Goal: Task Accomplishment & Management: Complete application form

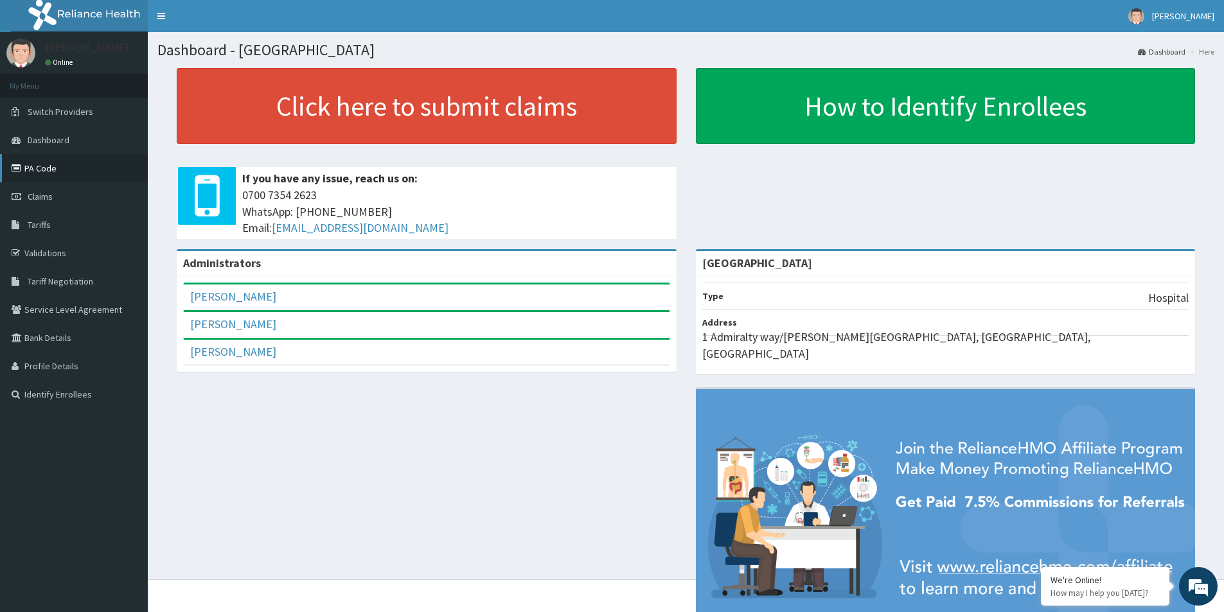
click at [60, 162] on link "PA Code" at bounding box center [74, 168] width 148 height 28
click at [55, 196] on link "Claims" at bounding box center [74, 196] width 148 height 28
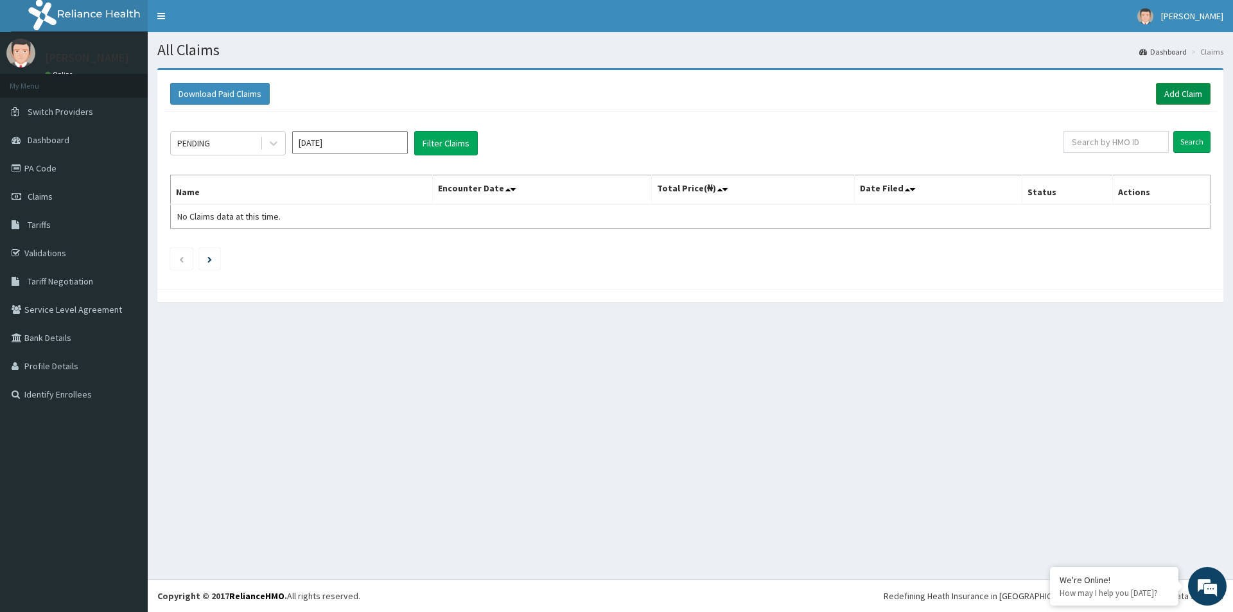
click at [1177, 90] on link "Add Claim" at bounding box center [1183, 94] width 55 height 22
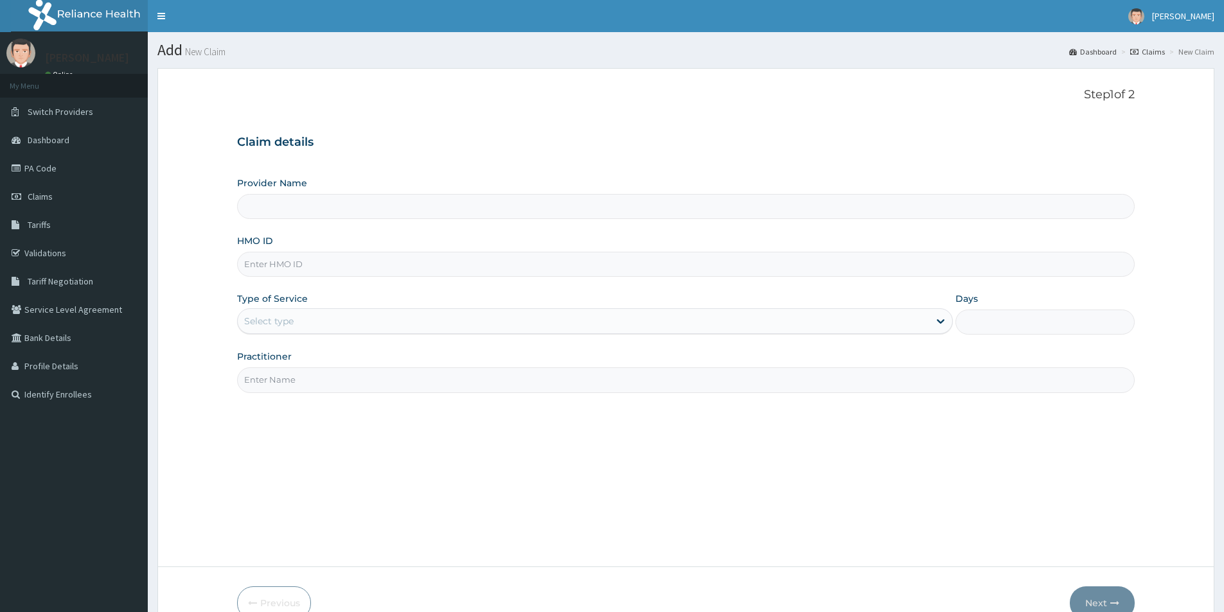
type input "[GEOGRAPHIC_DATA]"
click at [302, 269] on input "HMO ID" at bounding box center [685, 264] width 897 height 25
paste input "PPI/10028/D"
type input "PPI/10028/D"
click at [282, 306] on div "Type of Service Select type" at bounding box center [594, 313] width 715 height 42
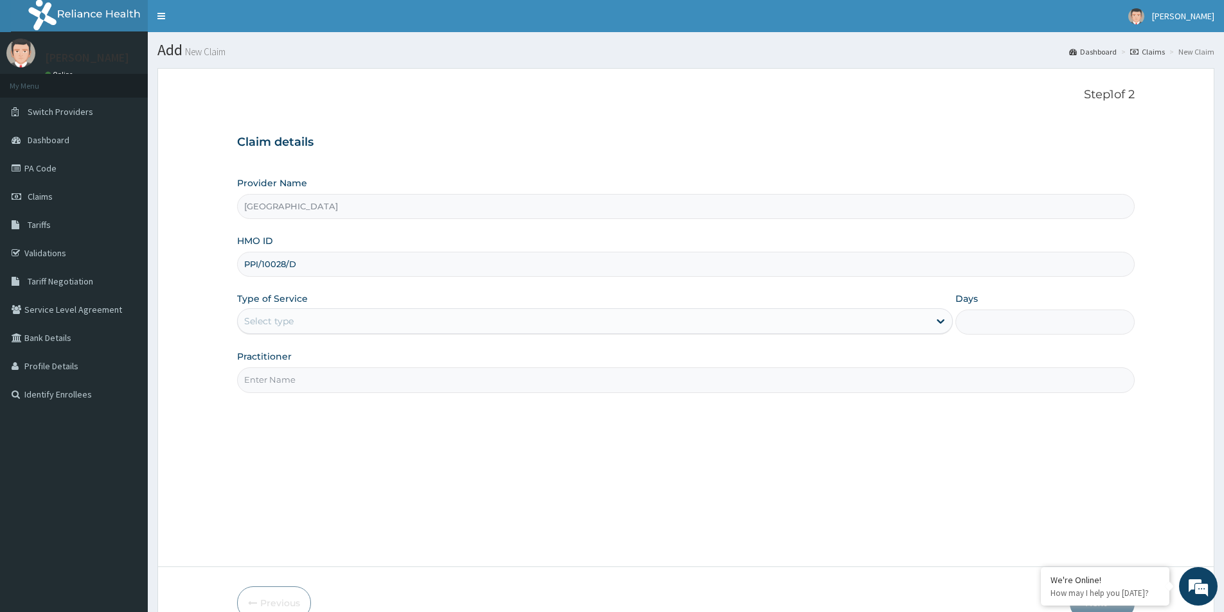
click at [545, 326] on div "Select type" at bounding box center [583, 321] width 691 height 21
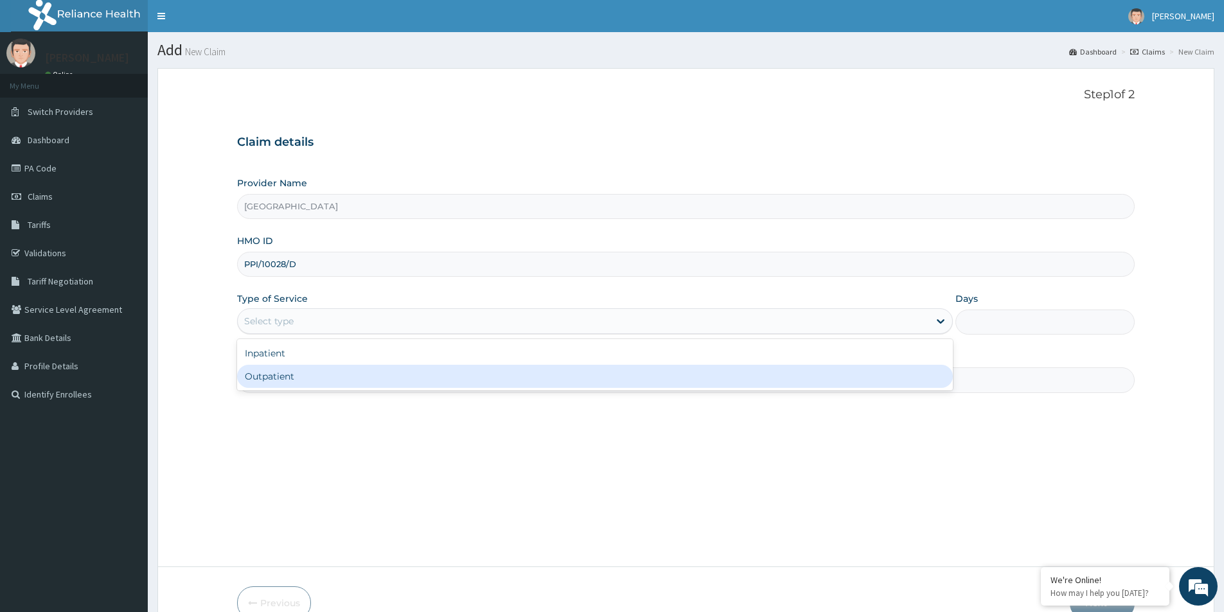
click at [511, 377] on div "Outpatient" at bounding box center [594, 376] width 715 height 23
type input "1"
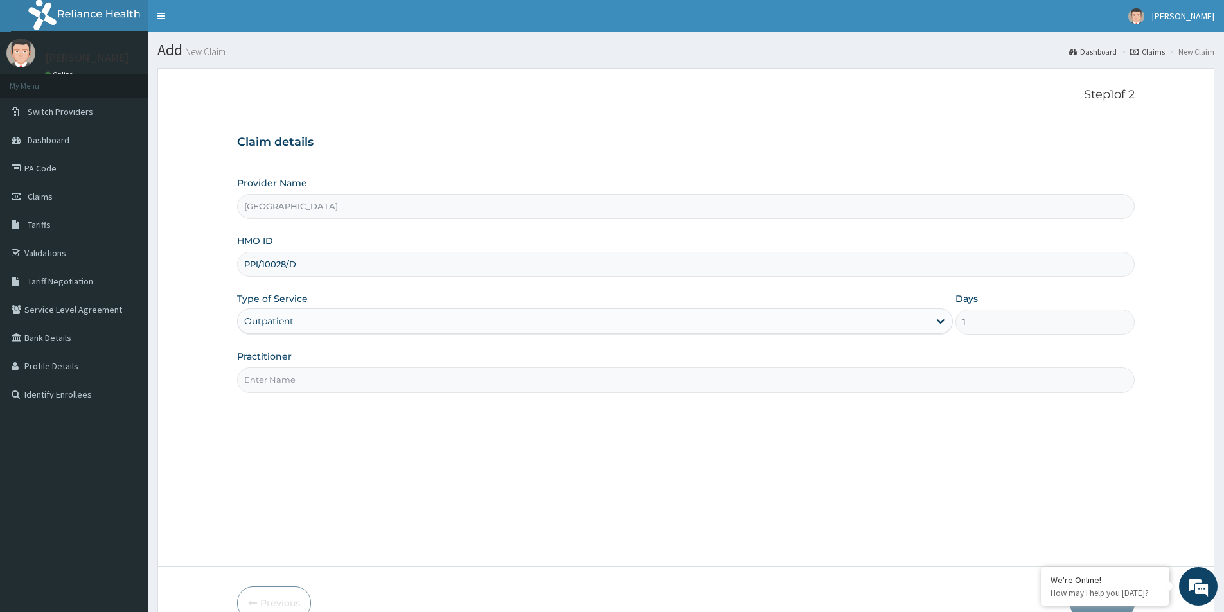
click at [505, 378] on input "Practitioner" at bounding box center [685, 379] width 897 height 25
paste input "Aishat Owolabi"
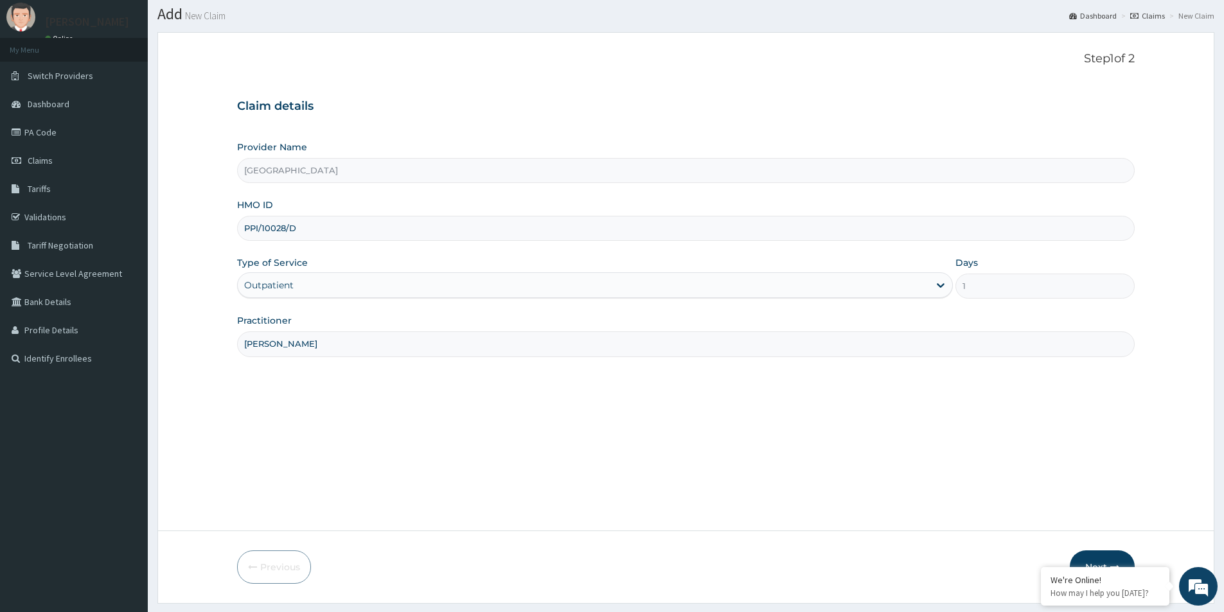
scroll to position [70, 0]
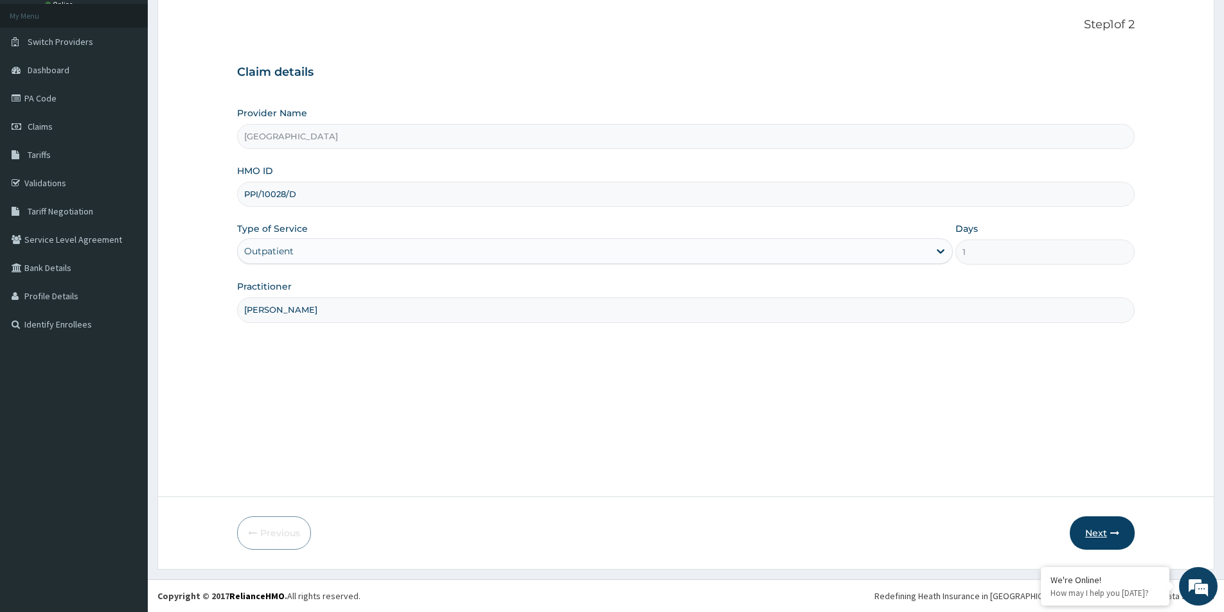
type input "Aishat Owolabi"
click at [1096, 526] on button "Next" at bounding box center [1101, 532] width 65 height 33
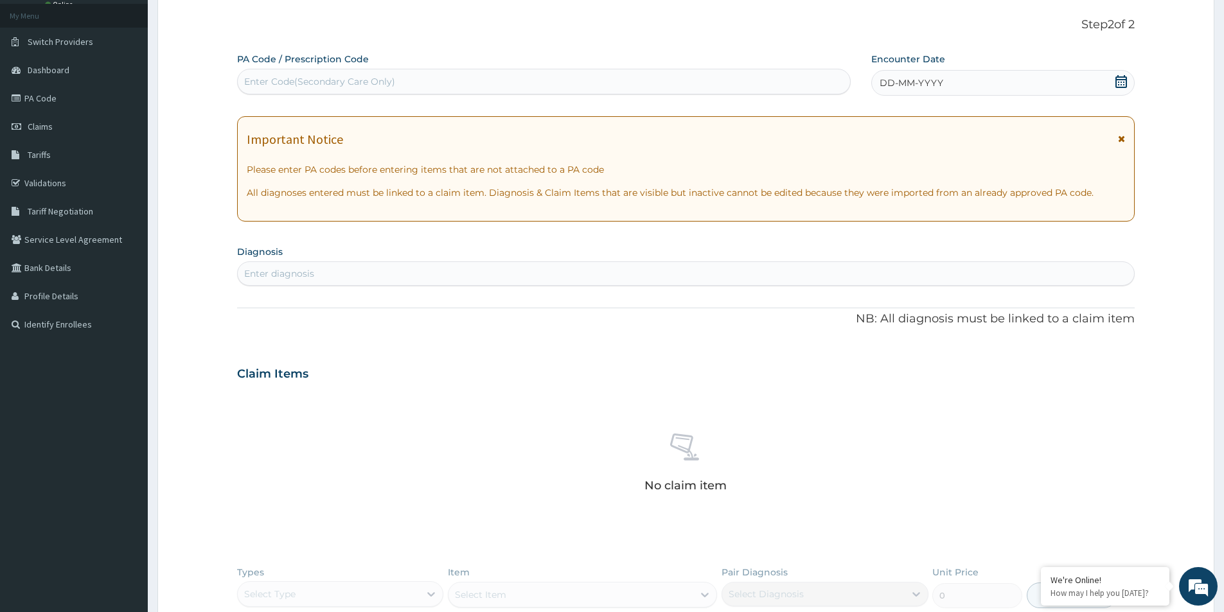
click at [348, 85] on div "Enter Code(Secondary Care Only)" at bounding box center [319, 81] width 151 height 13
paste input "PA/E3F901"
type input "PA/E3F901"
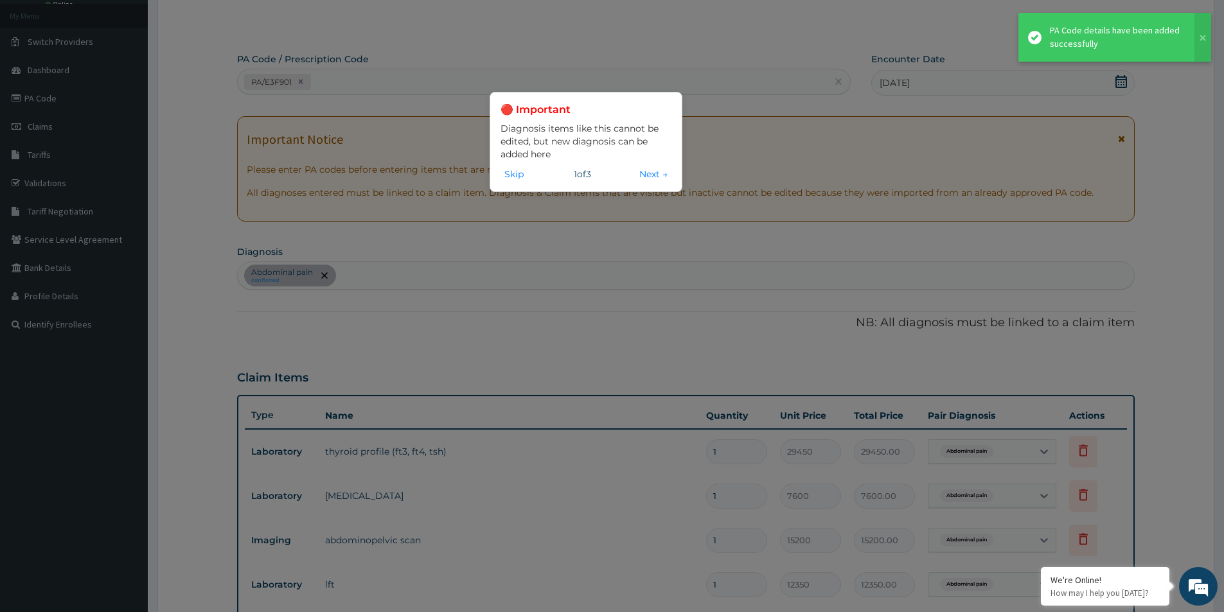
scroll to position [393, 0]
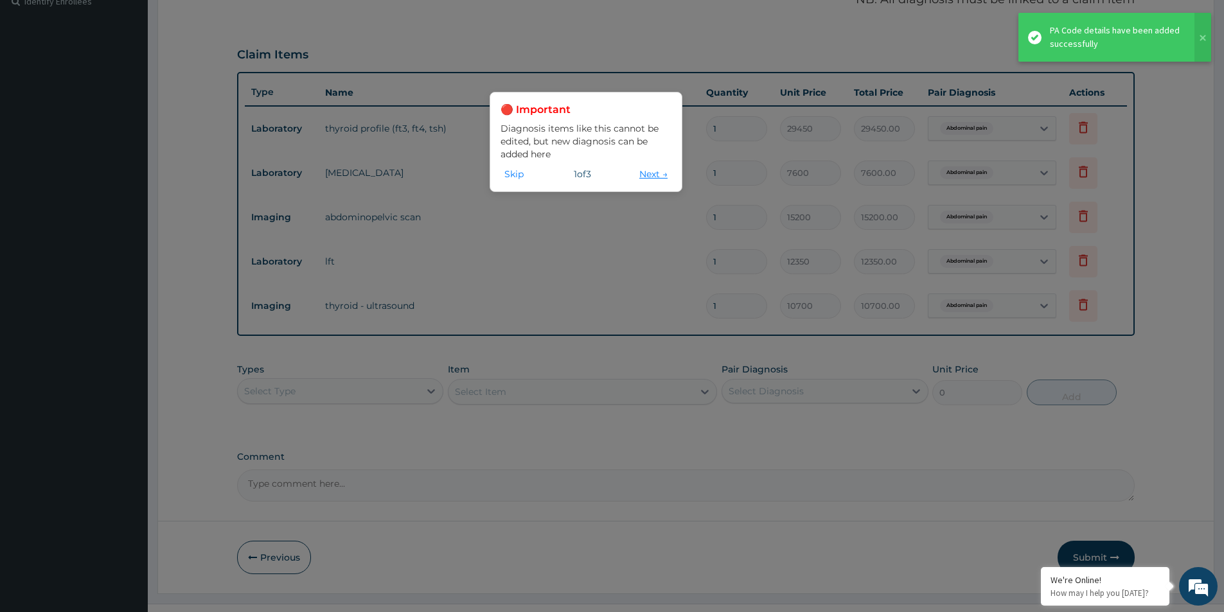
click at [649, 174] on button "Next →" at bounding box center [653, 174] width 36 height 14
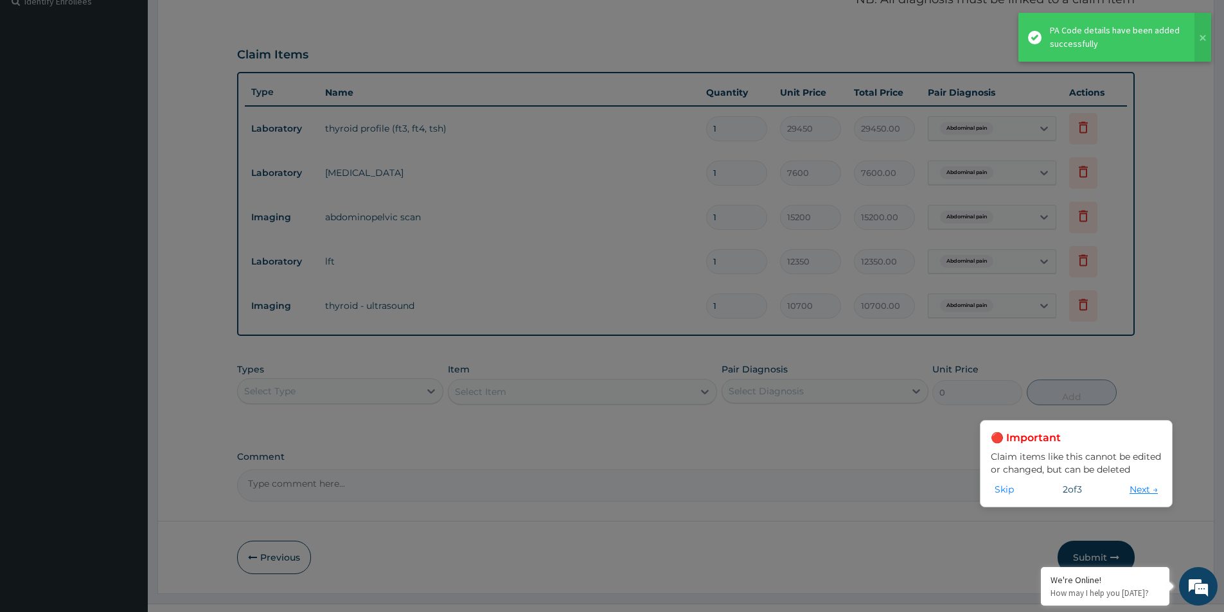
click at [1140, 491] on button "Next →" at bounding box center [1143, 489] width 36 height 14
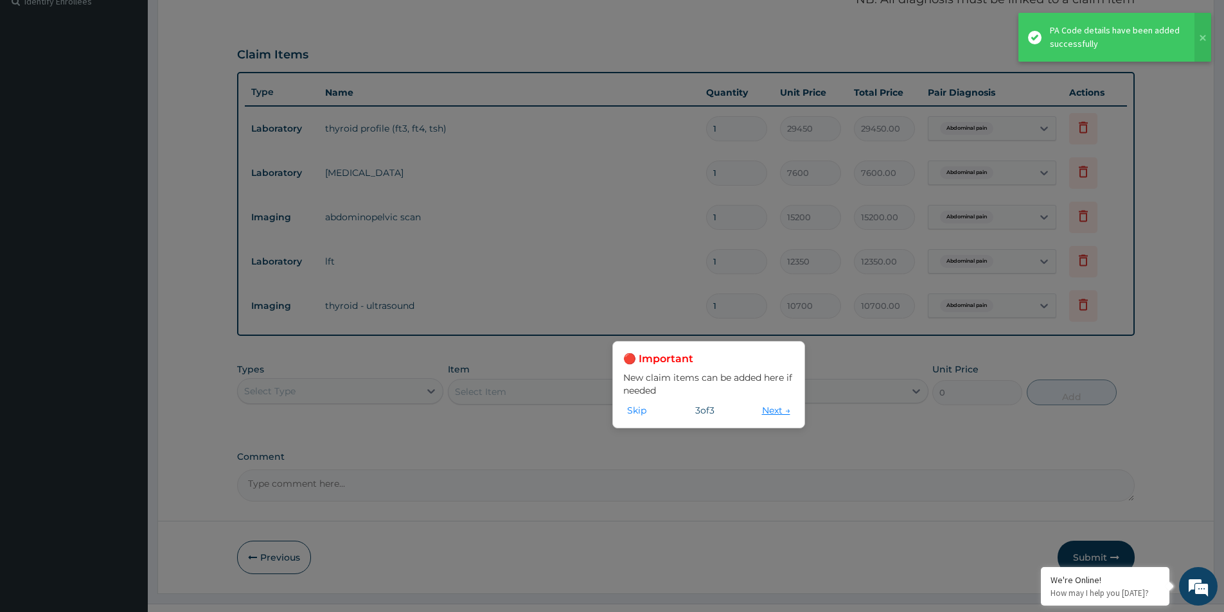
click at [758, 408] on button "Next →" at bounding box center [776, 410] width 36 height 14
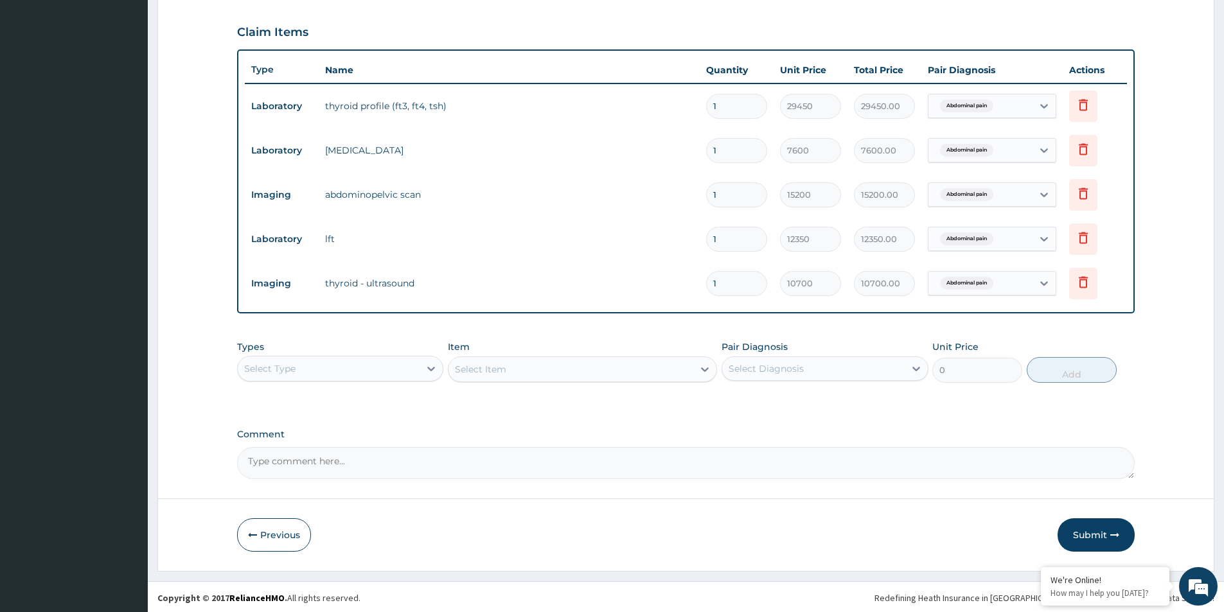
scroll to position [417, 0]
click at [328, 377] on div "Select Type" at bounding box center [340, 367] width 206 height 26
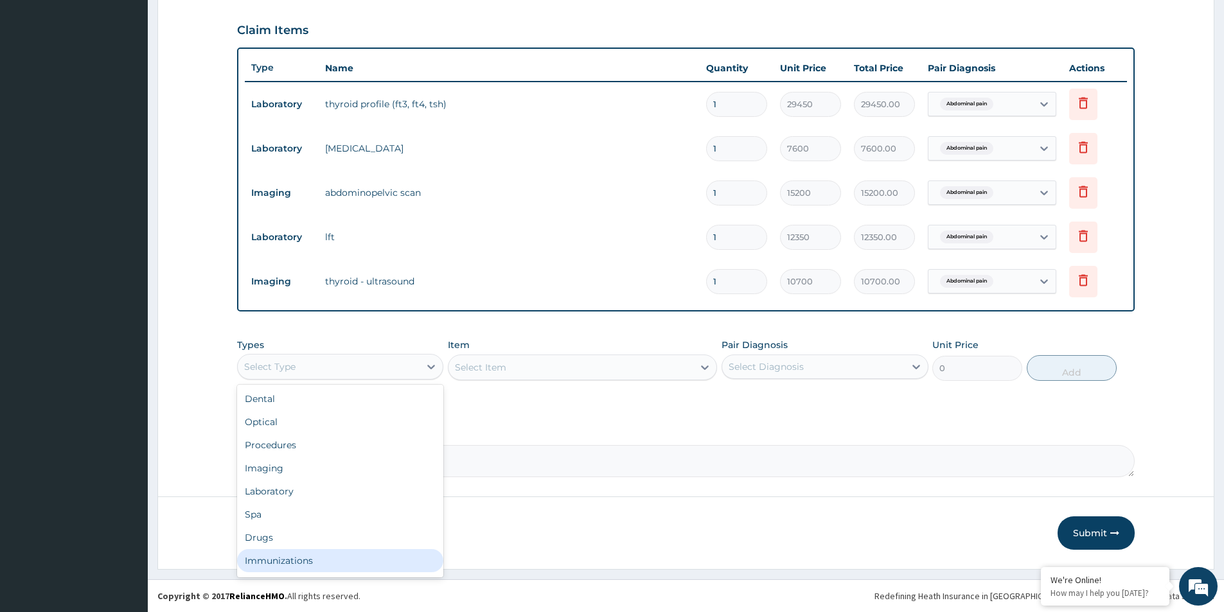
scroll to position [44, 0]
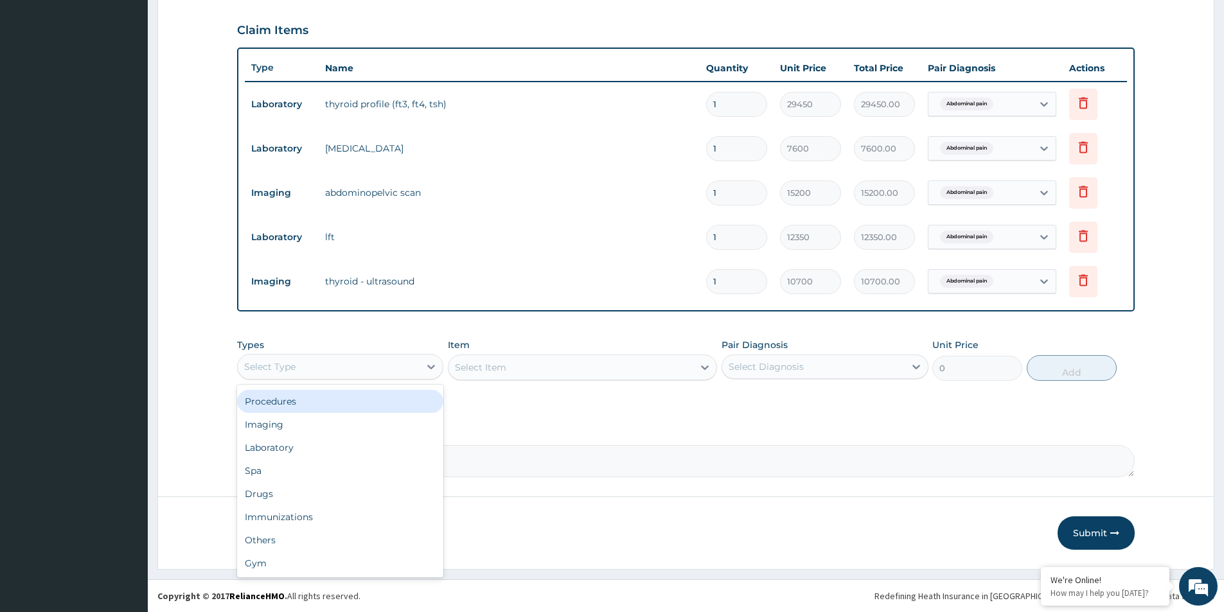
drag, startPoint x: 312, startPoint y: 401, endPoint x: 814, endPoint y: 363, distance: 503.0
click at [319, 400] on div "Procedures" at bounding box center [340, 401] width 206 height 23
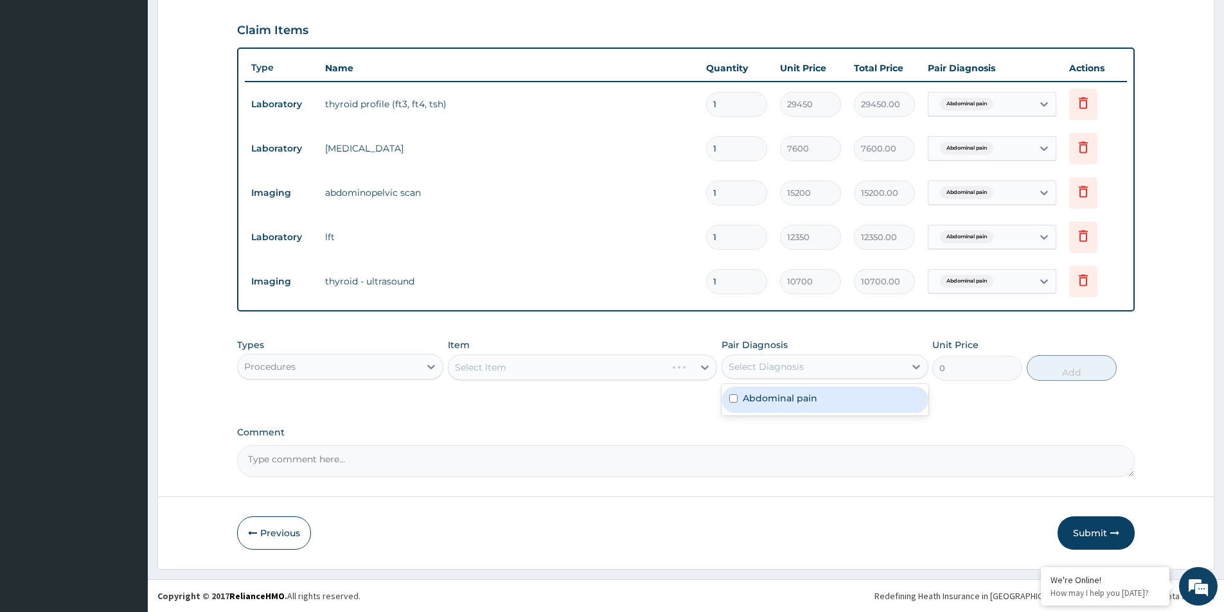
click at [738, 362] on div "Select Diagnosis" at bounding box center [765, 366] width 75 height 13
click at [736, 405] on div "Abdominal pain" at bounding box center [824, 400] width 206 height 26
checkbox input "true"
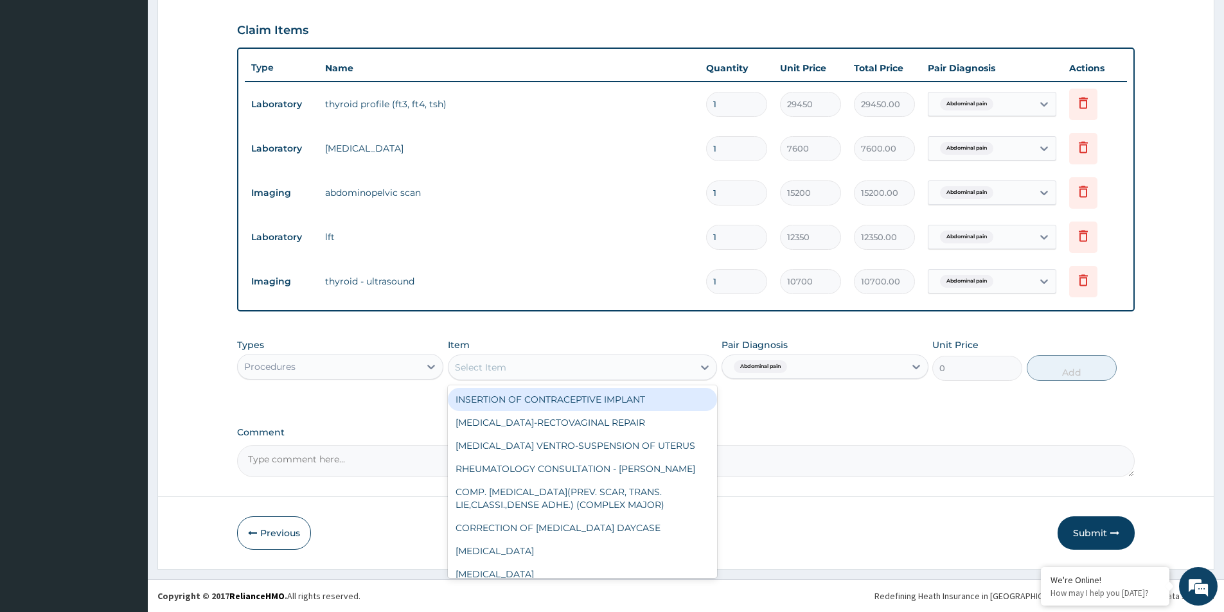
click at [555, 360] on div "Select Item" at bounding box center [570, 367] width 245 height 21
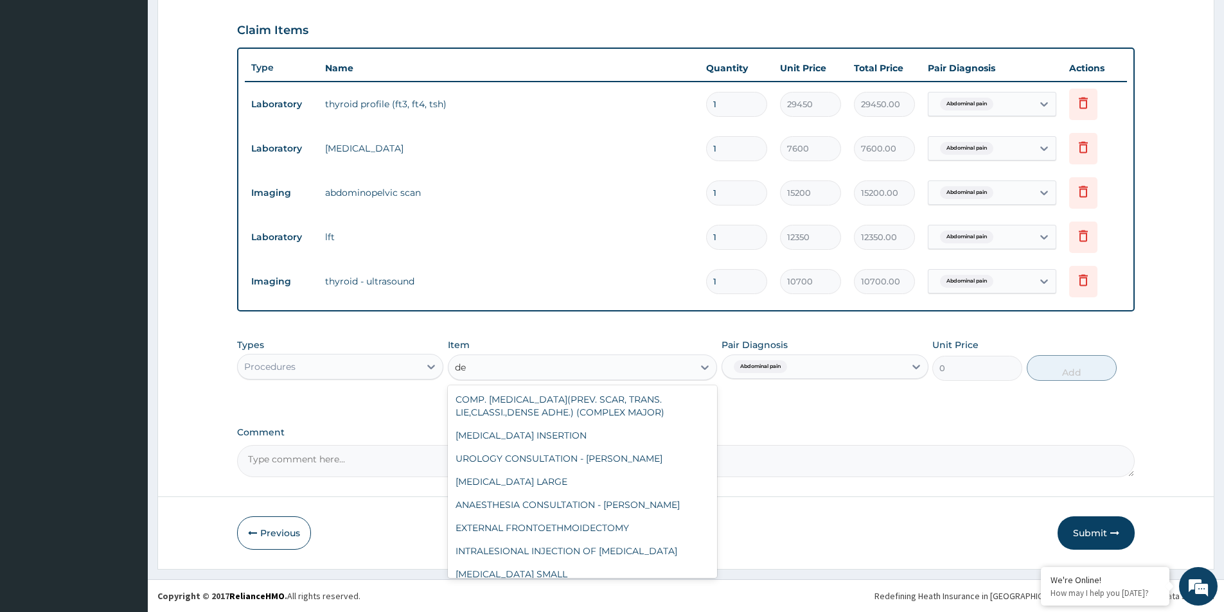
type input "d"
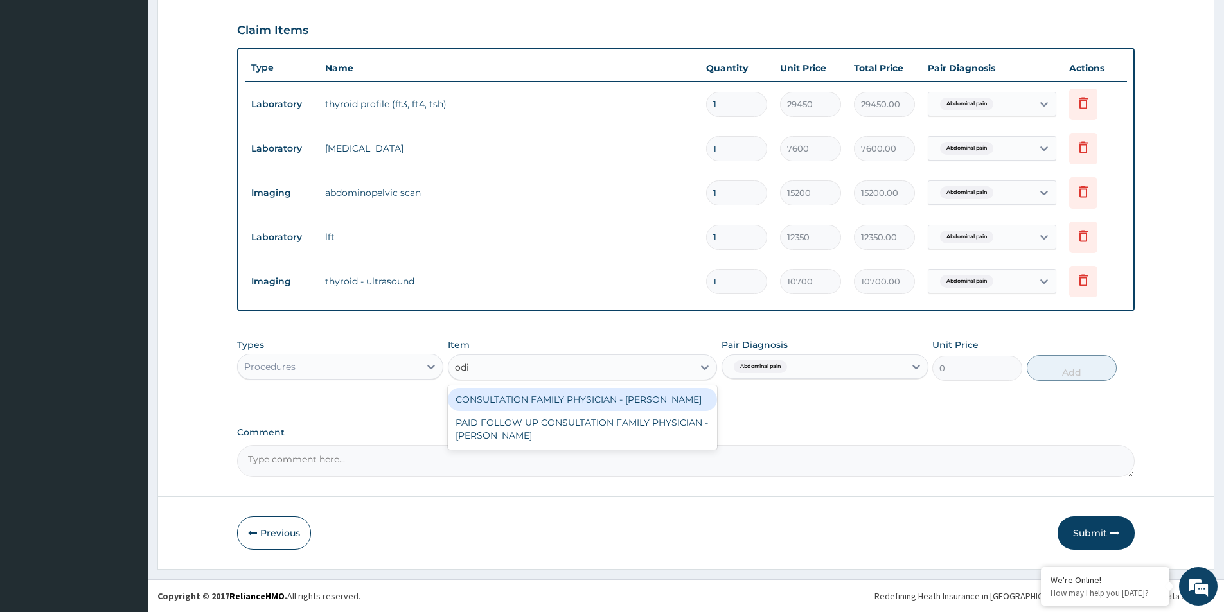
type input "odia"
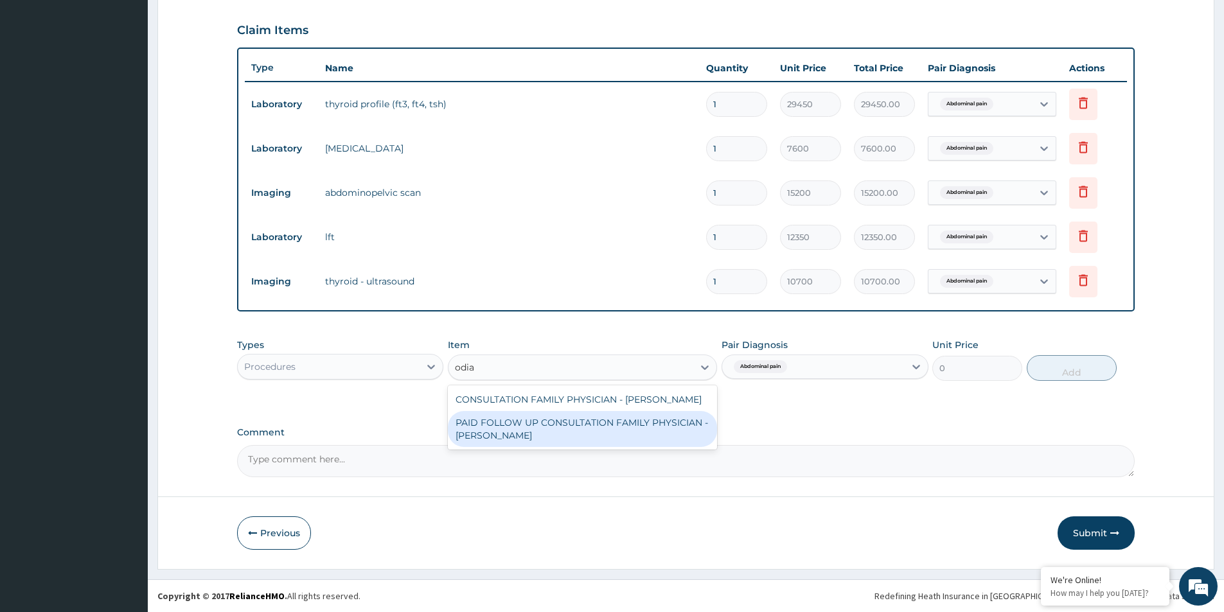
click at [538, 447] on div "CONSULTATION FAMILY PHYSICIAN - DR ODIA PAID FOLLOW UP CONSULTATION FAMILY PHYS…" at bounding box center [582, 417] width 269 height 64
click at [529, 444] on div "PAID FOLLOW UP CONSULTATION FAMILY PHYSICIAN - DR ODIA" at bounding box center [582, 429] width 269 height 36
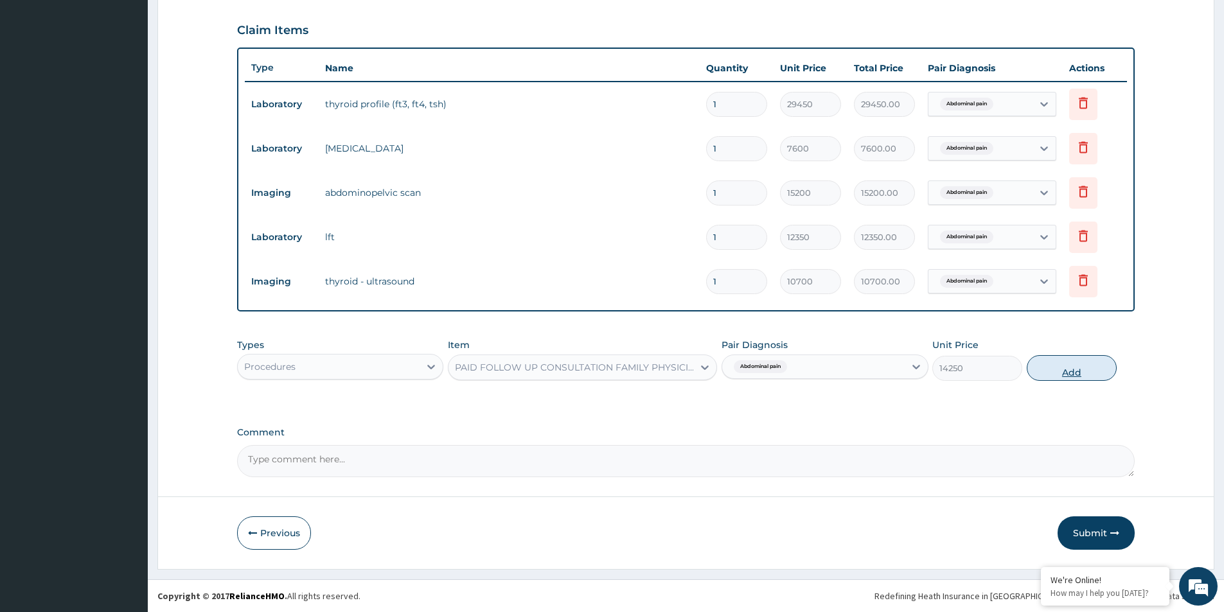
click at [1075, 364] on button "Add" at bounding box center [1071, 368] width 90 height 26
type input "0"
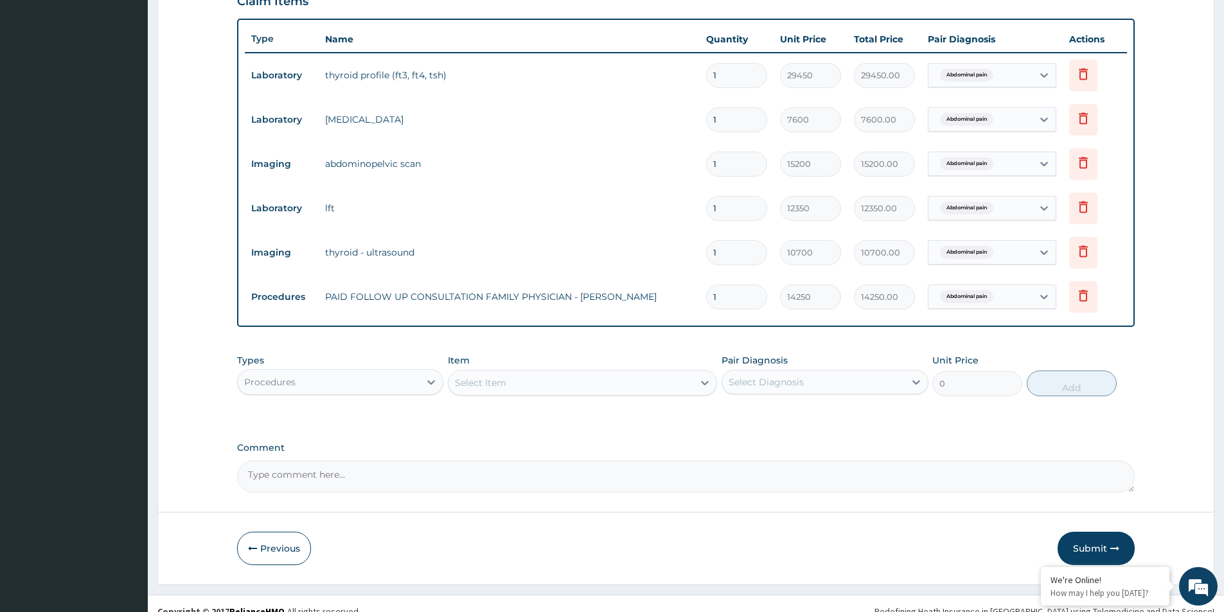
scroll to position [462, 0]
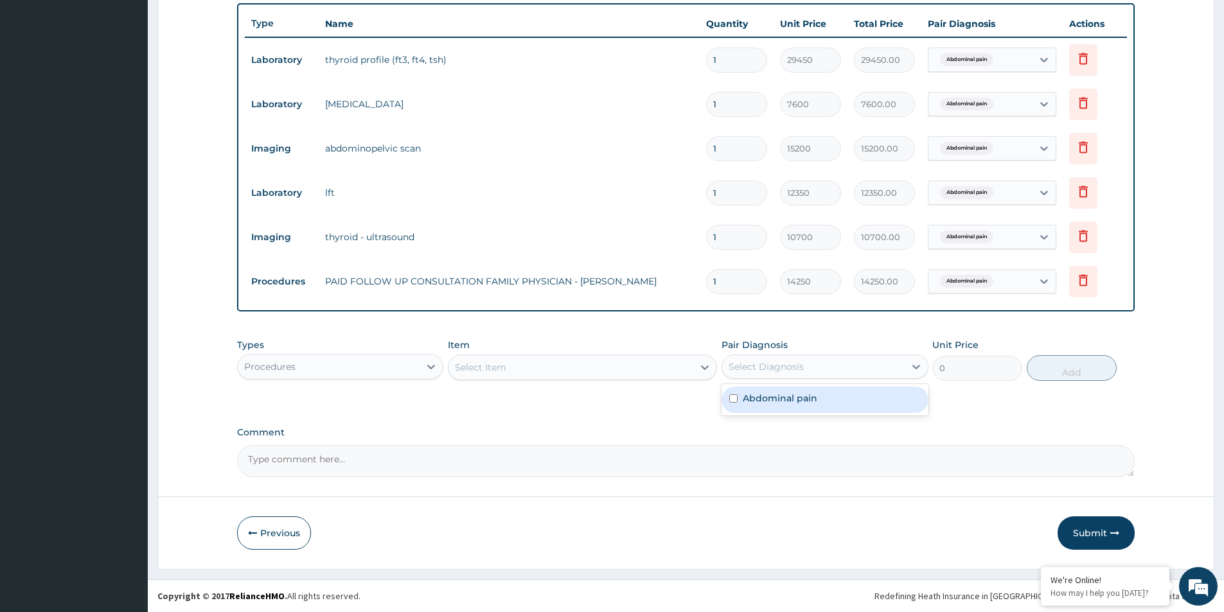
click at [757, 364] on div "Select Diagnosis" at bounding box center [765, 366] width 75 height 13
click at [738, 403] on div "Abdominal pain" at bounding box center [824, 400] width 206 height 26
checkbox input "true"
drag, startPoint x: 538, startPoint y: 384, endPoint x: 529, endPoint y: 390, distance: 11.6
click at [533, 389] on div "Types Procedures Item Select Item Pair Diagnosis option Abdominal pain, selecte…" at bounding box center [685, 369] width 897 height 75
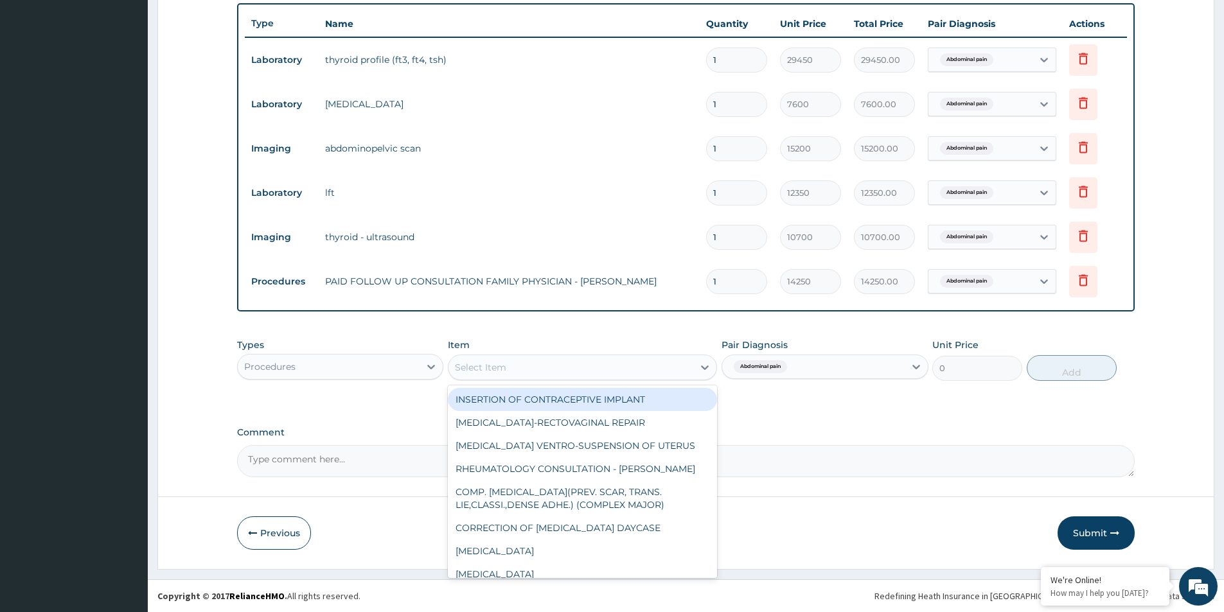
click at [541, 378] on div "Select Item" at bounding box center [582, 368] width 269 height 26
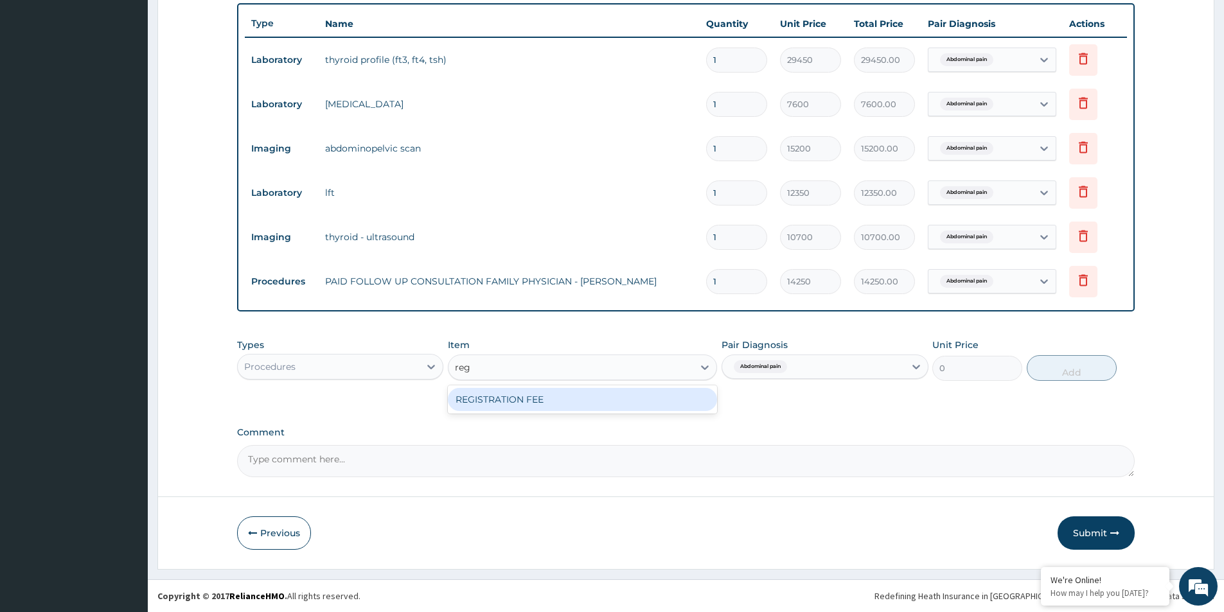
type input "regi"
click at [563, 406] on div "REGISTRATION FEE" at bounding box center [582, 399] width 269 height 23
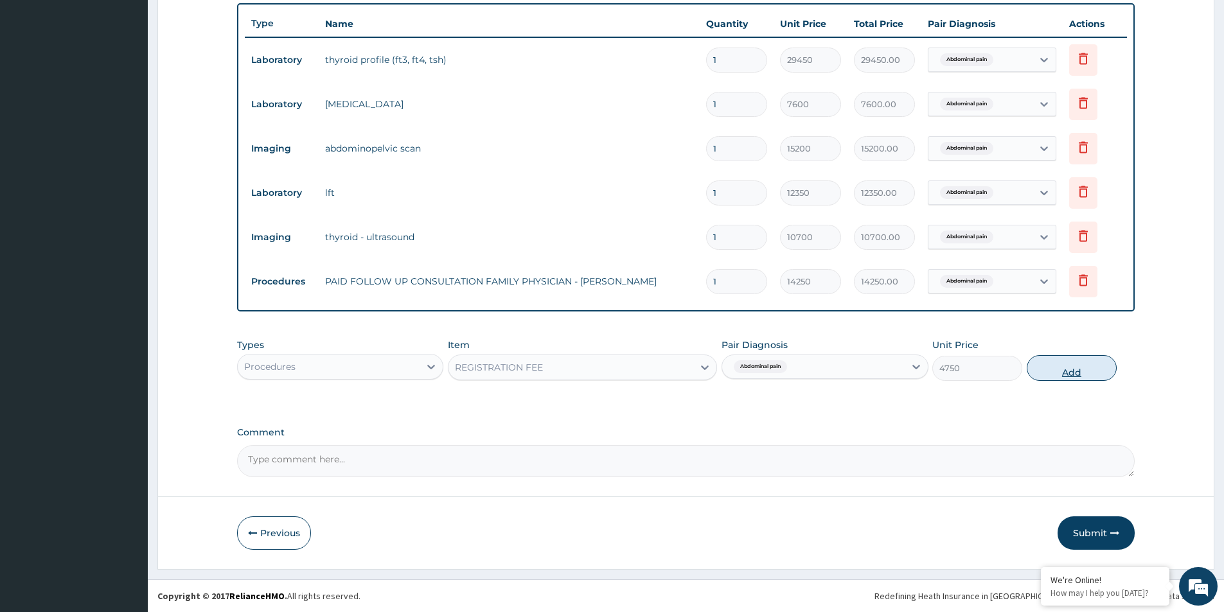
click at [1080, 367] on button "Add" at bounding box center [1071, 368] width 90 height 26
type input "0"
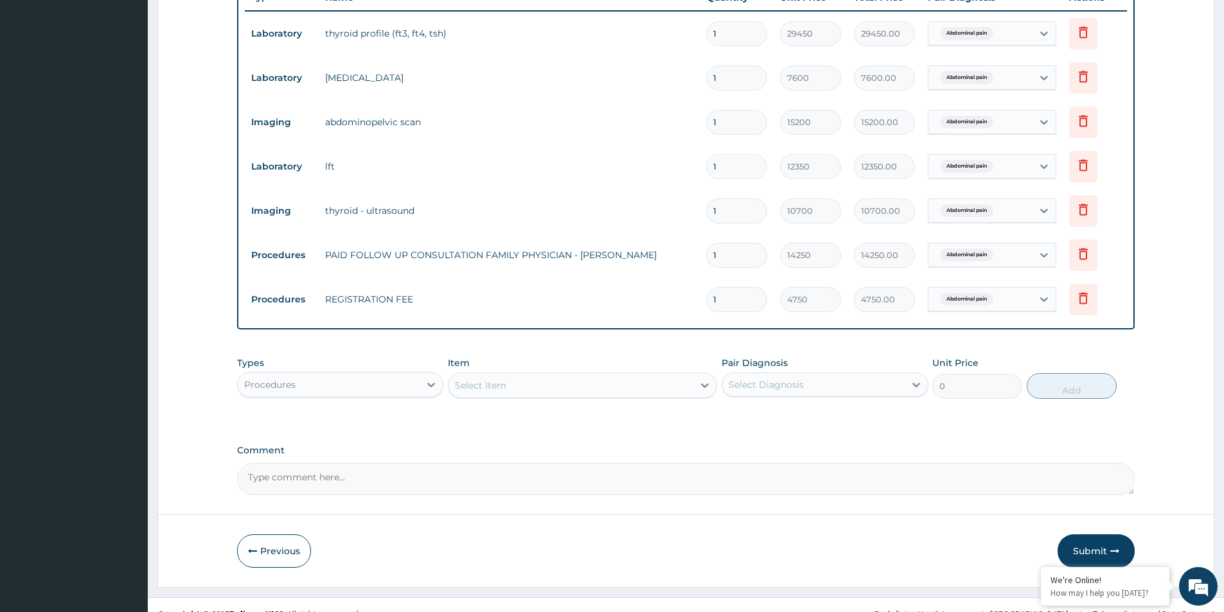
scroll to position [506, 0]
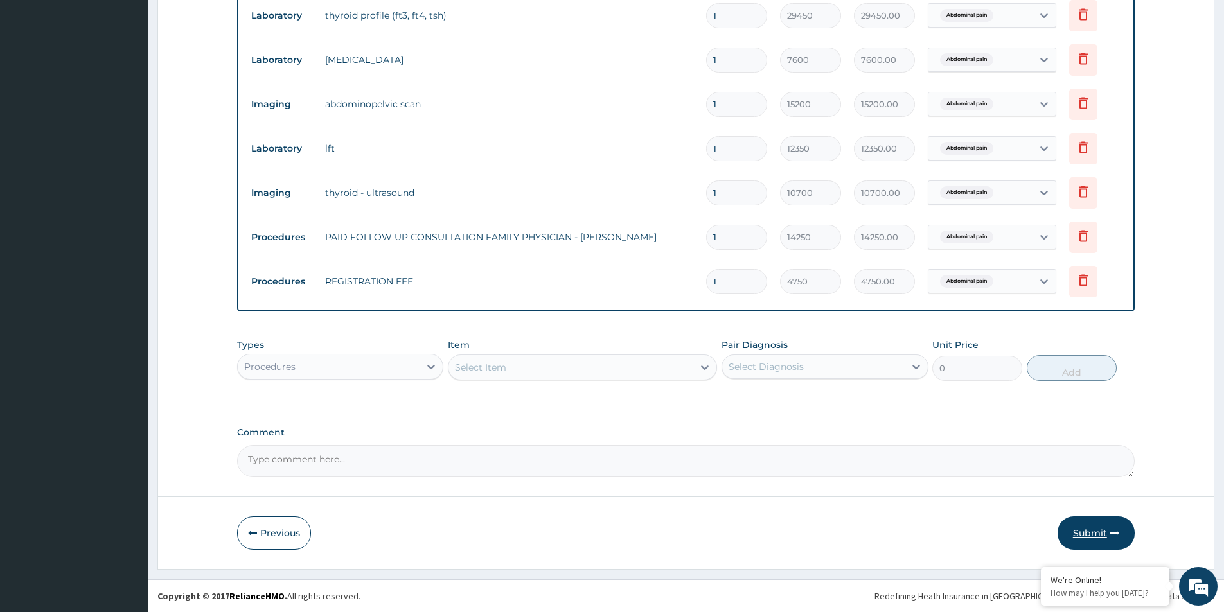
click at [1101, 532] on button "Submit" at bounding box center [1095, 532] width 77 height 33
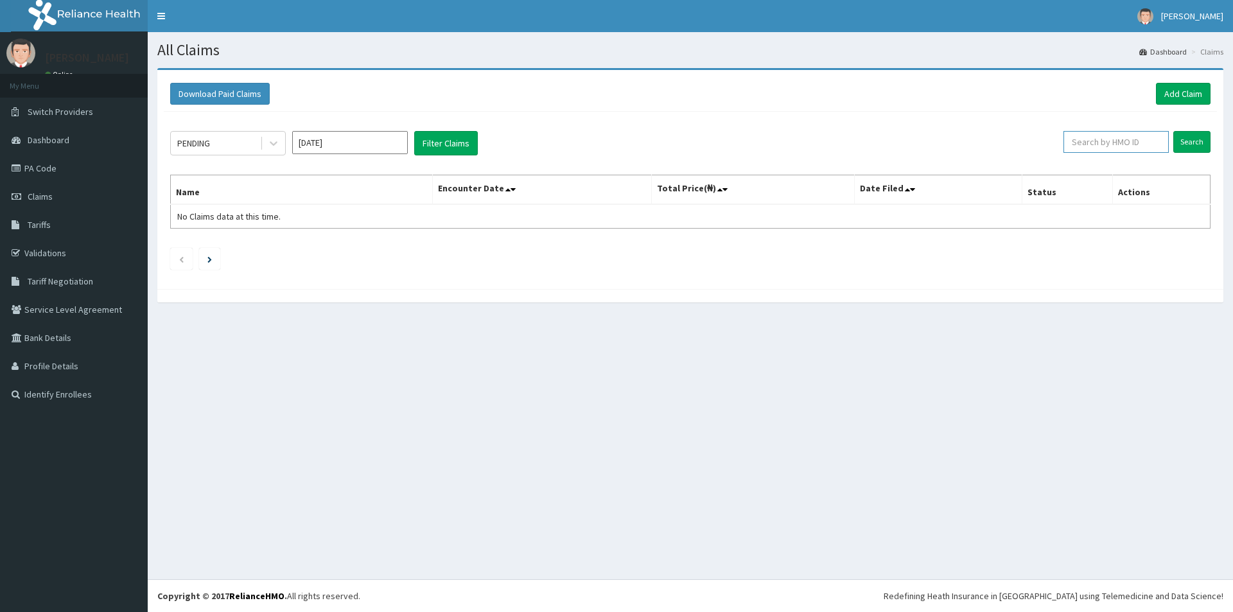
paste input "PPI/10028/D"
type input "PPI/10028/D"
click at [1191, 143] on input "Search" at bounding box center [1191, 142] width 37 height 22
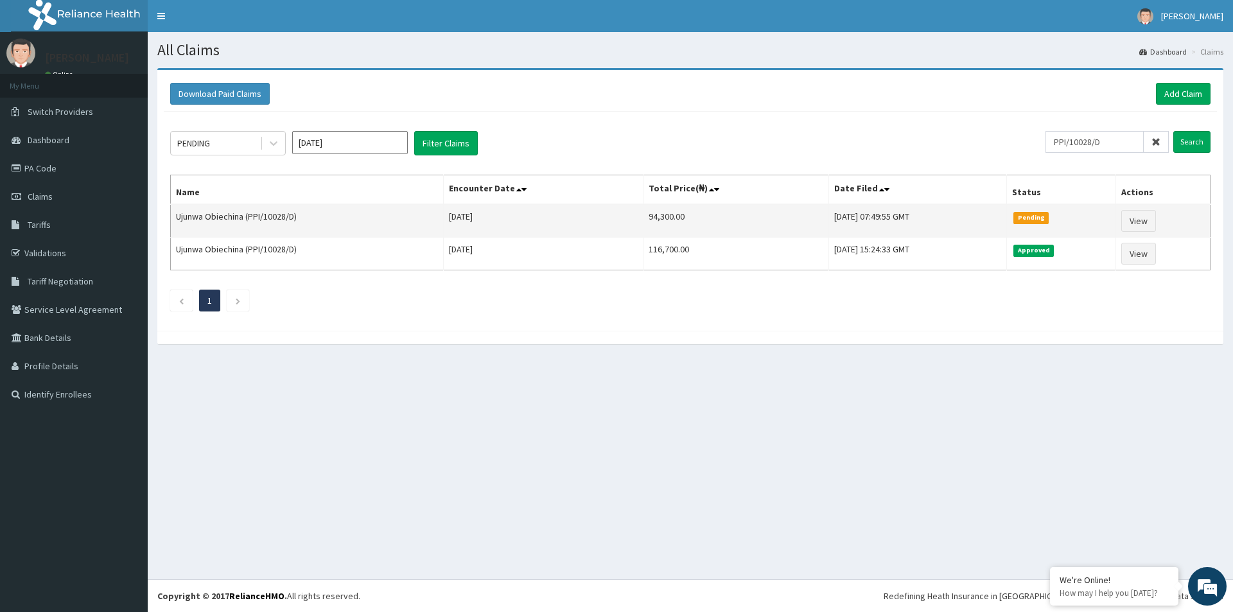
click at [648, 217] on td "94,300.00" at bounding box center [736, 220] width 185 height 33
copy td "94,300.00"
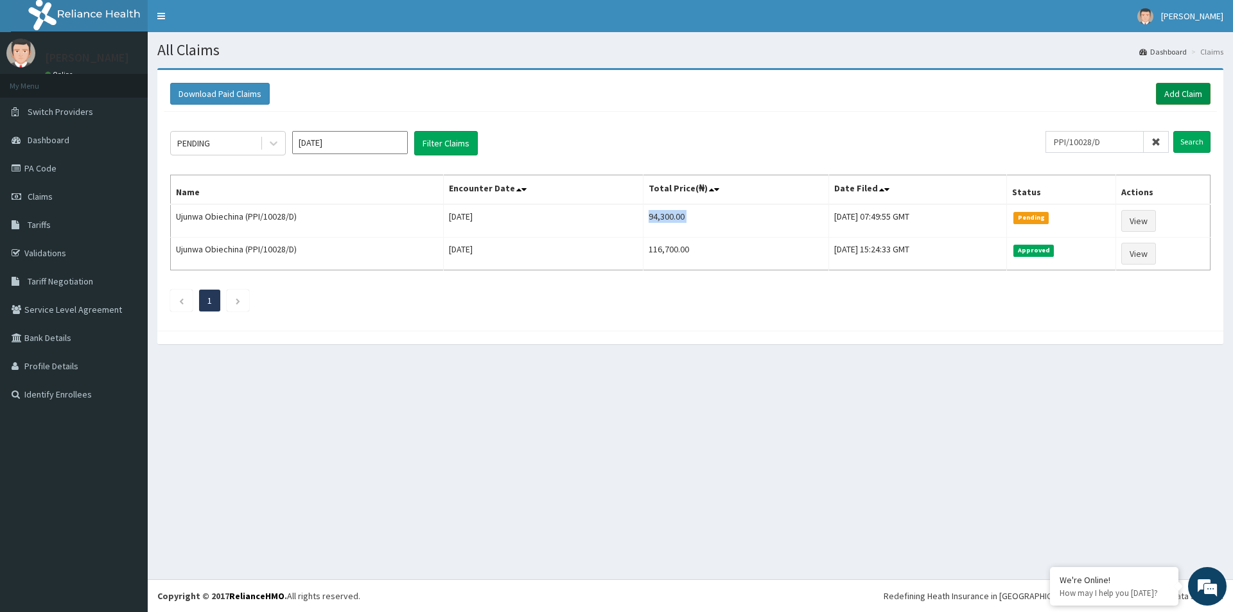
click at [1188, 87] on link "Add Claim" at bounding box center [1183, 94] width 55 height 22
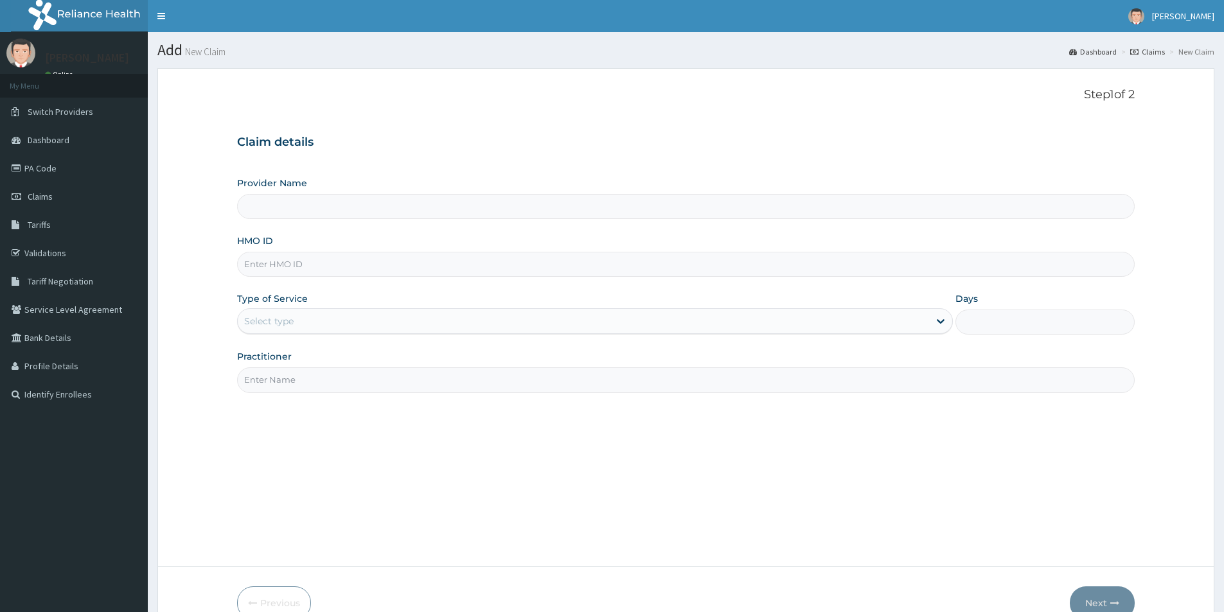
click at [283, 265] on input "HMO ID" at bounding box center [685, 264] width 897 height 25
paste input "VQT/10009/A"
type input "VQT/10009/A"
click at [299, 315] on div "Select type" at bounding box center [583, 321] width 691 height 21
type input "[GEOGRAPHIC_DATA]"
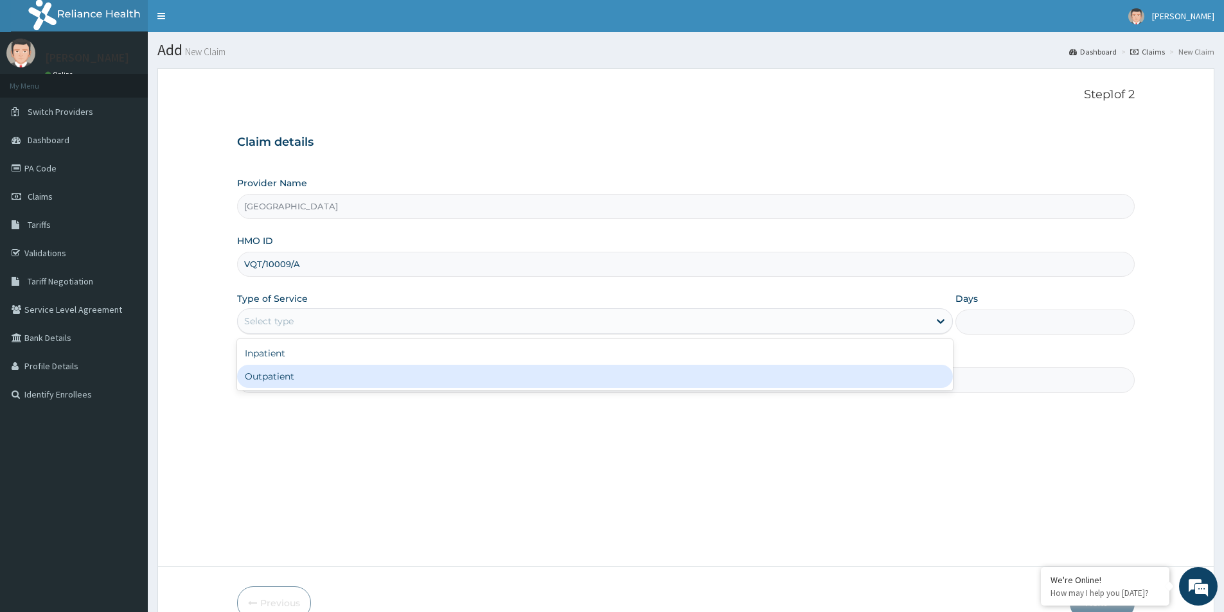
click at [313, 365] on div "Outpatient" at bounding box center [594, 376] width 715 height 23
type input "1"
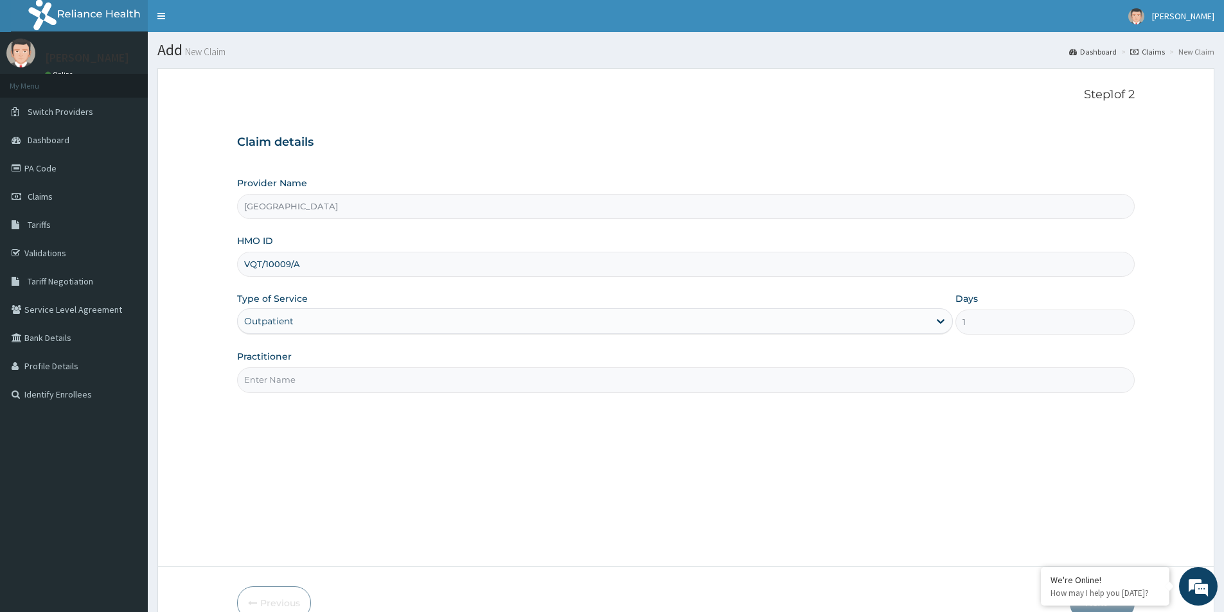
click at [313, 378] on input "Practitioner" at bounding box center [685, 379] width 897 height 25
paste input "Olaide Oluwakemi Oluleye"
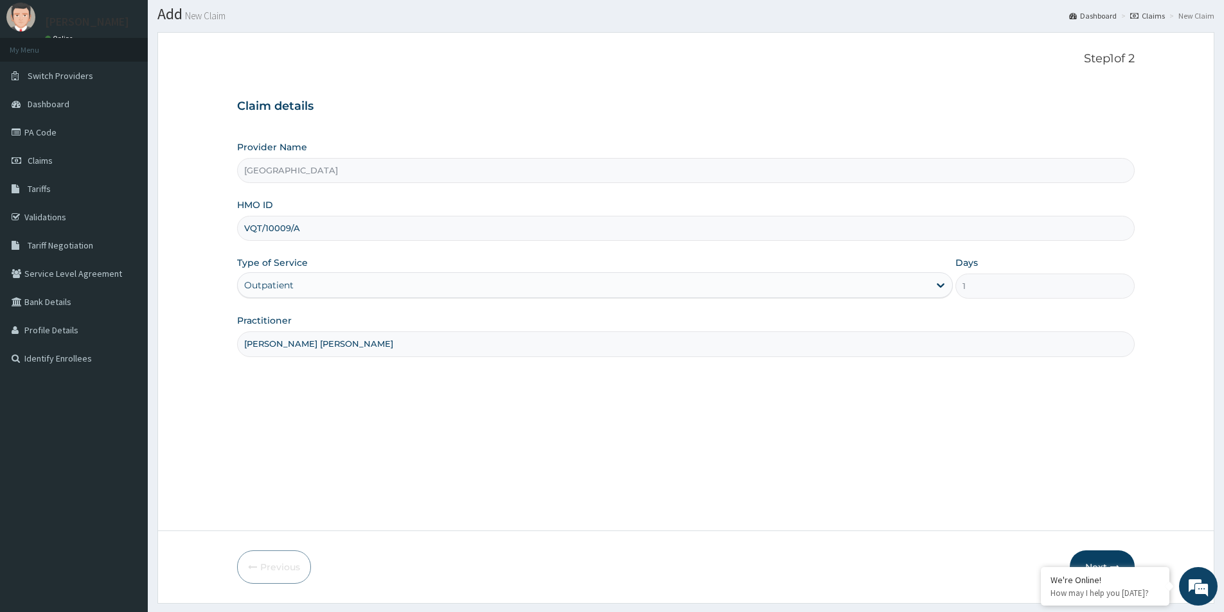
scroll to position [70, 0]
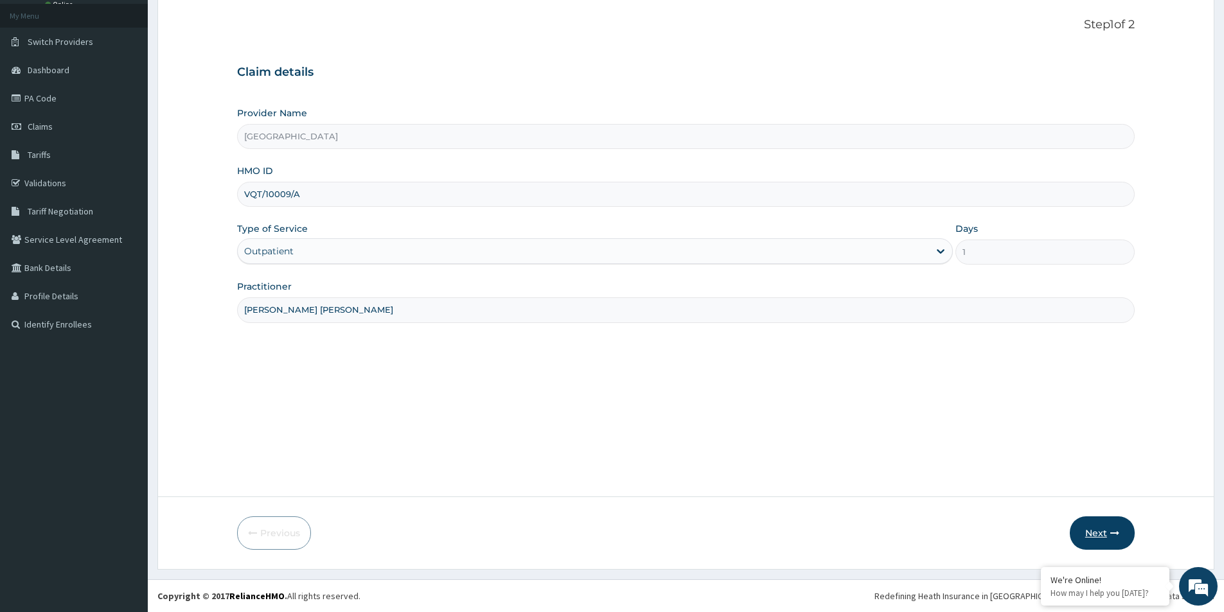
type input "Olaide Oluwakemi Oluleye"
click at [1091, 520] on button "Next" at bounding box center [1101, 532] width 65 height 33
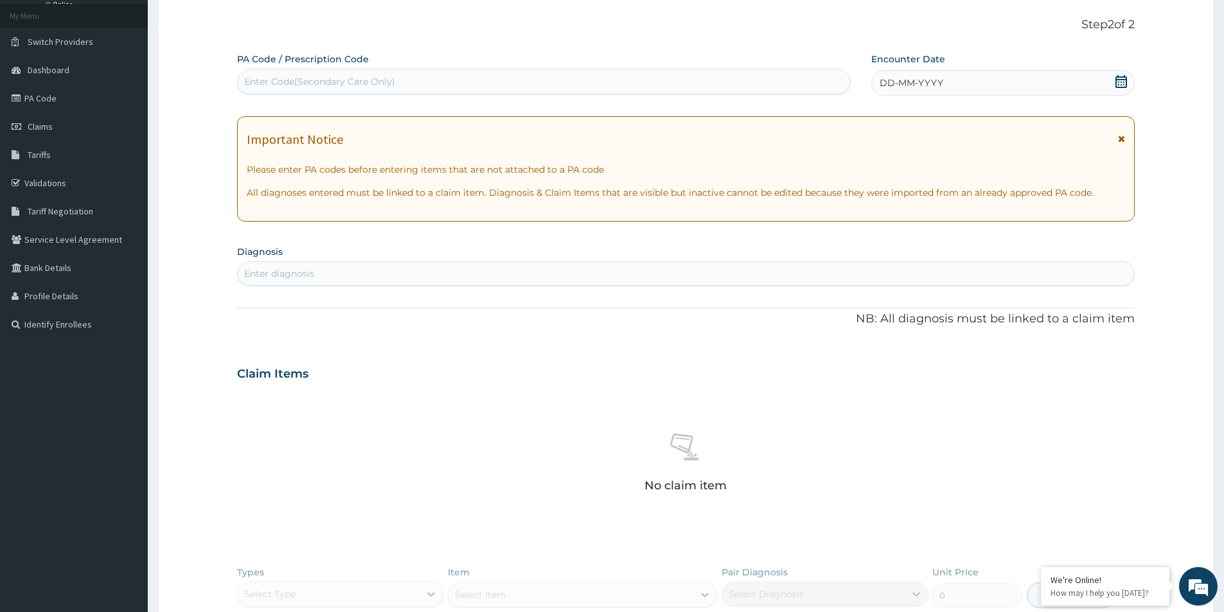
click at [380, 78] on div "Enter Code(Secondary Care Only)" at bounding box center [319, 81] width 151 height 13
drag, startPoint x: 693, startPoint y: 446, endPoint x: 572, endPoint y: 288, distance: 199.8
click at [693, 446] on icon at bounding box center [685, 447] width 31 height 31
click at [411, 85] on div "Enter Code(Secondary Care Only)" at bounding box center [544, 81] width 612 height 21
paste input "PA/8AD97F"
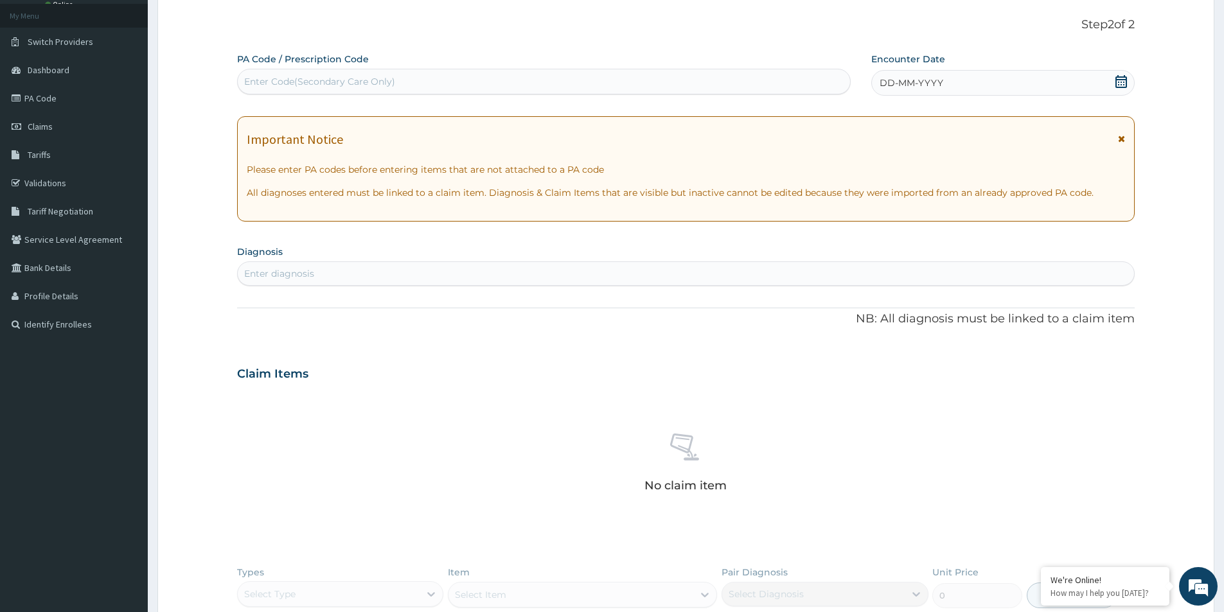
type input "PA/8AD97F"
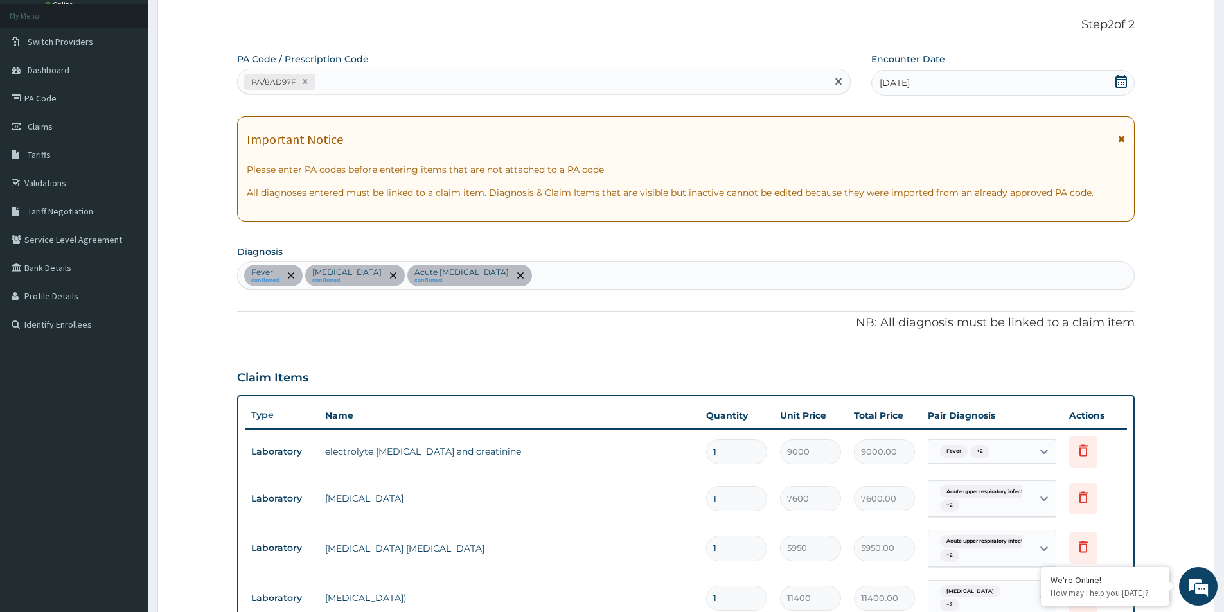
click at [337, 80] on div "PA/8AD97F" at bounding box center [532, 81] width 589 height 21
paste input "PA/BF9D37"
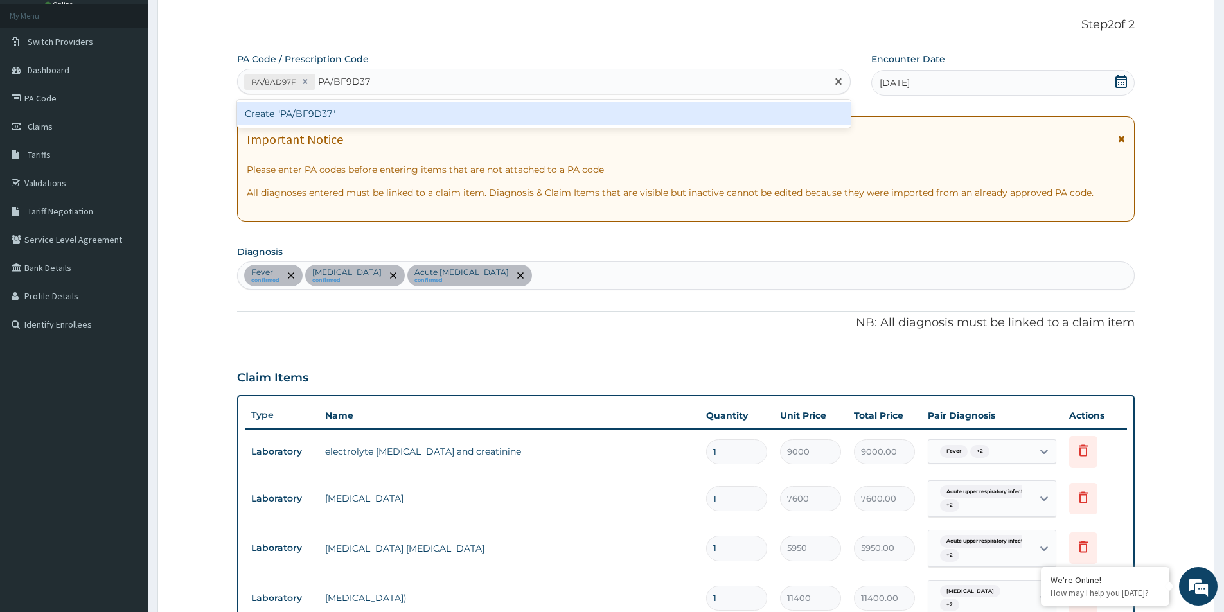
type input "PA/BF9D37"
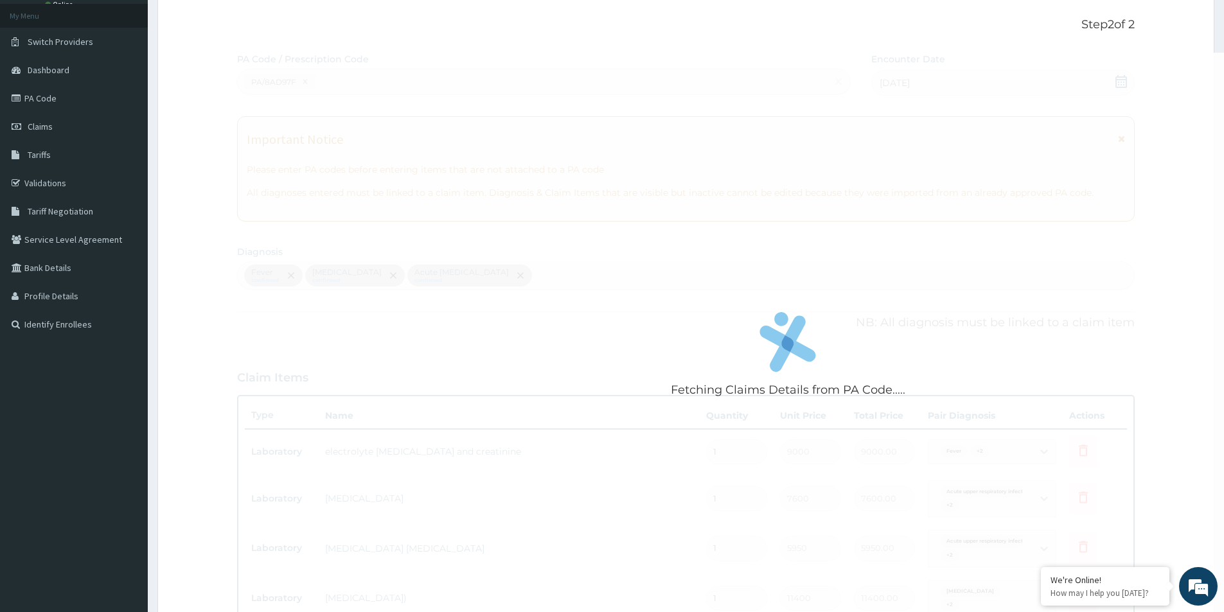
click at [184, 281] on form "Step 2 of 2 Fetching Claims Details from PA Code..... PA Code / Prescription Co…" at bounding box center [685, 443] width 1057 height 891
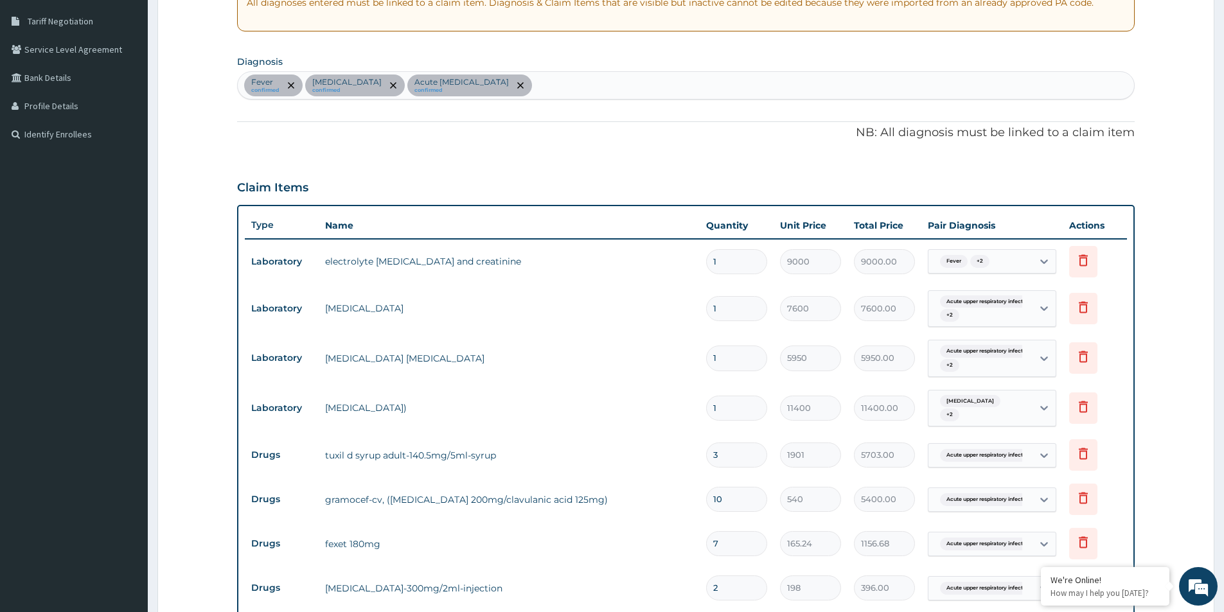
scroll to position [606, 0]
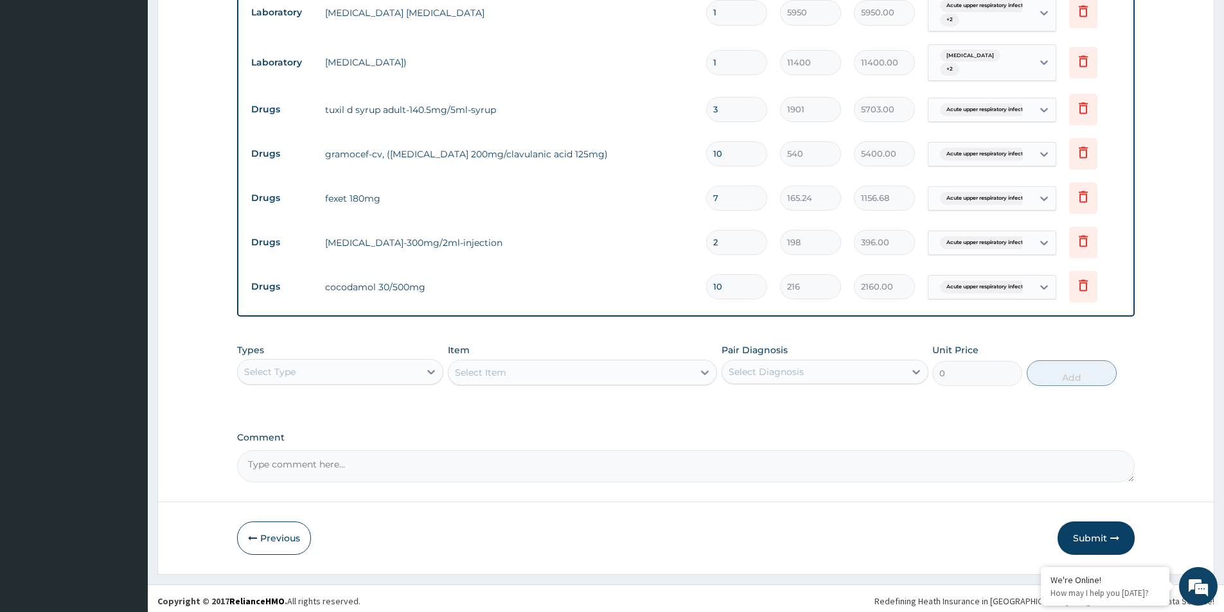
click at [382, 371] on div "Select Type" at bounding box center [329, 372] width 182 height 21
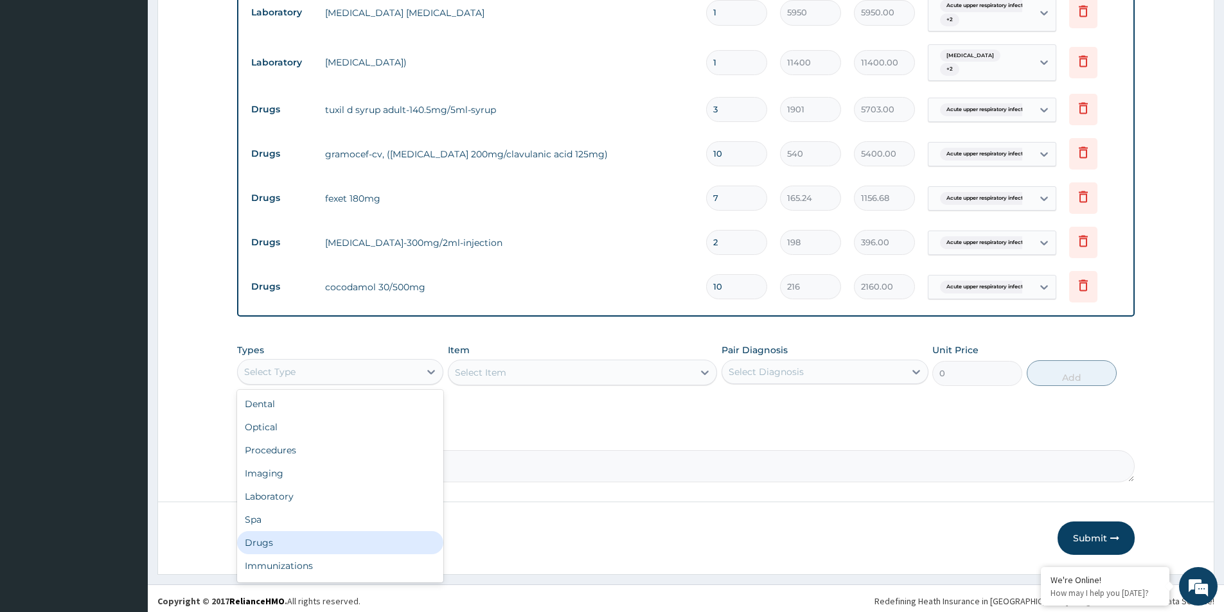
click at [297, 539] on div "Drugs" at bounding box center [340, 542] width 206 height 23
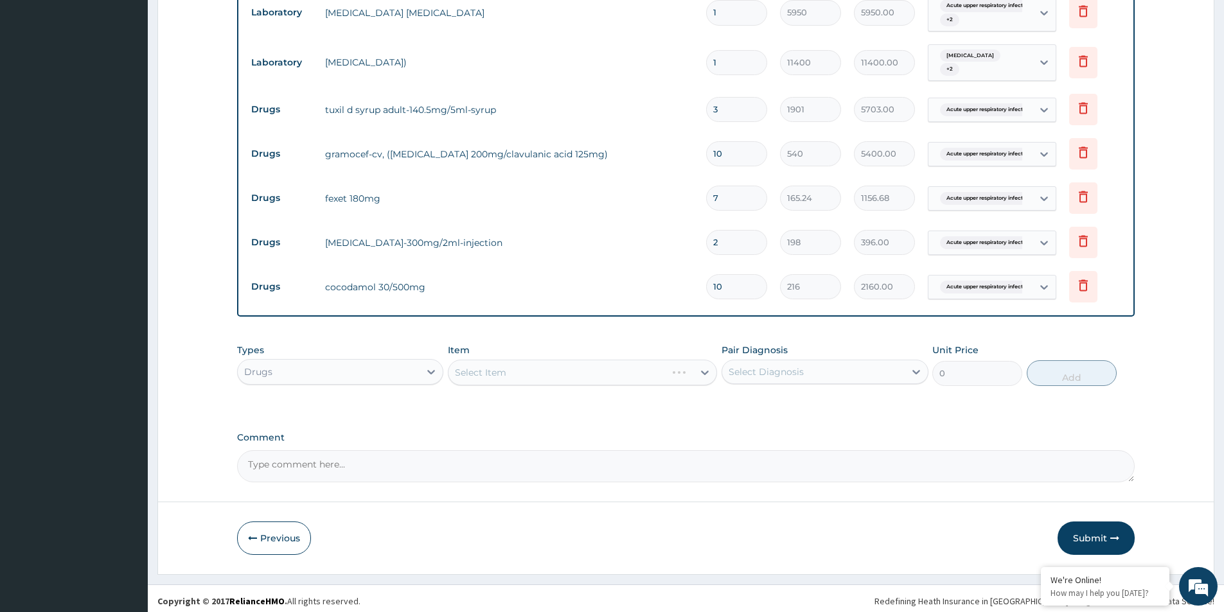
click at [777, 371] on div "Select Diagnosis" at bounding box center [765, 371] width 75 height 13
drag, startPoint x: 767, startPoint y: 402, endPoint x: 763, endPoint y: 442, distance: 40.0
click at [767, 408] on div "Fever" at bounding box center [824, 405] width 206 height 26
checkbox input "true"
click at [766, 418] on div "Malaria" at bounding box center [824, 431] width 206 height 26
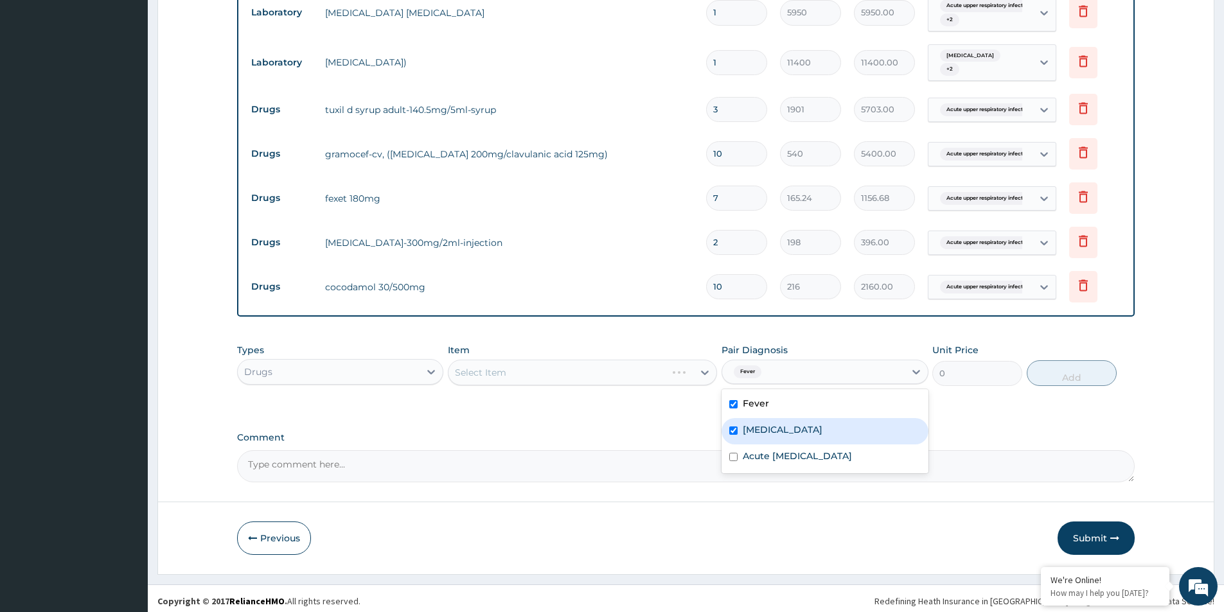
checkbox input "true"
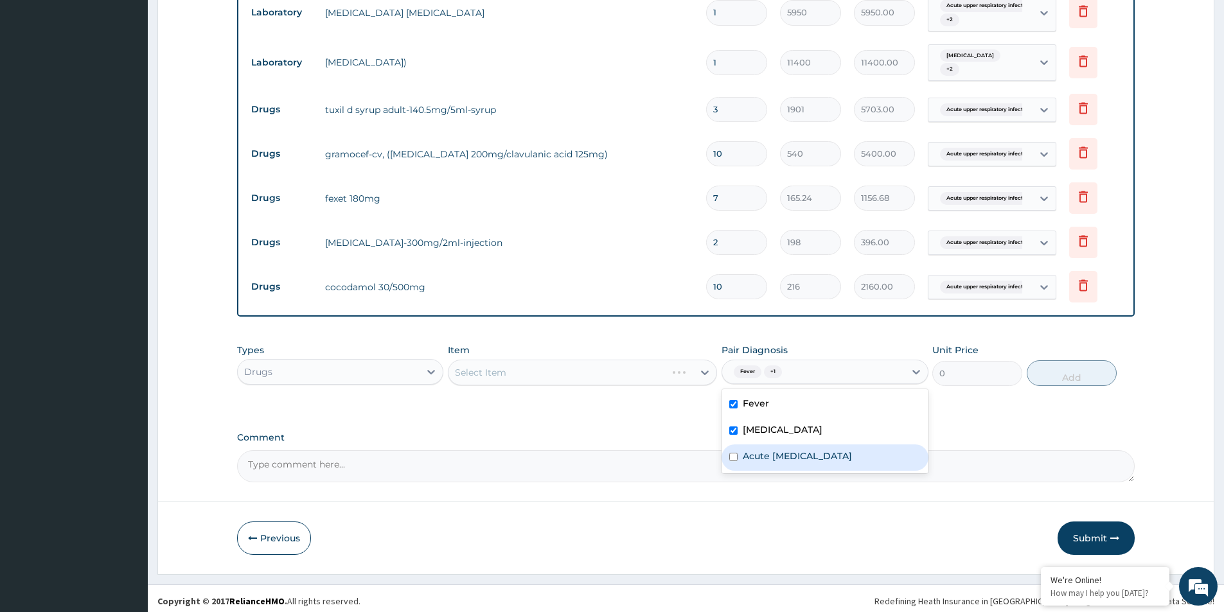
click at [782, 450] on label "Acute upper respiratory infection" at bounding box center [796, 456] width 109 height 13
checkbox input "true"
click at [654, 382] on div "Types Drugs Item Select Item Pair Diagnosis option Acute upper respiratory infe…" at bounding box center [685, 364] width 897 height 55
click at [591, 360] on div "Select Item" at bounding box center [582, 373] width 269 height 26
click at [581, 392] on div "Types Drugs Item Select Item Pair Diagnosis Fever + 2 Unit Price 0 Add" at bounding box center [685, 374] width 897 height 75
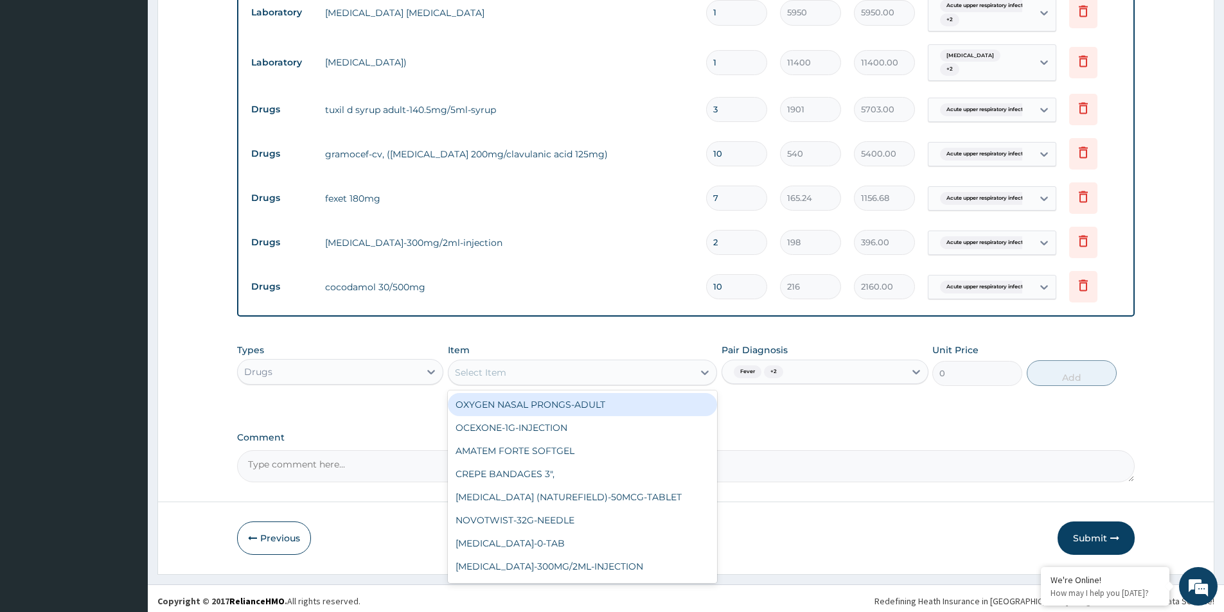
click at [579, 380] on div "Select Item" at bounding box center [582, 373] width 269 height 26
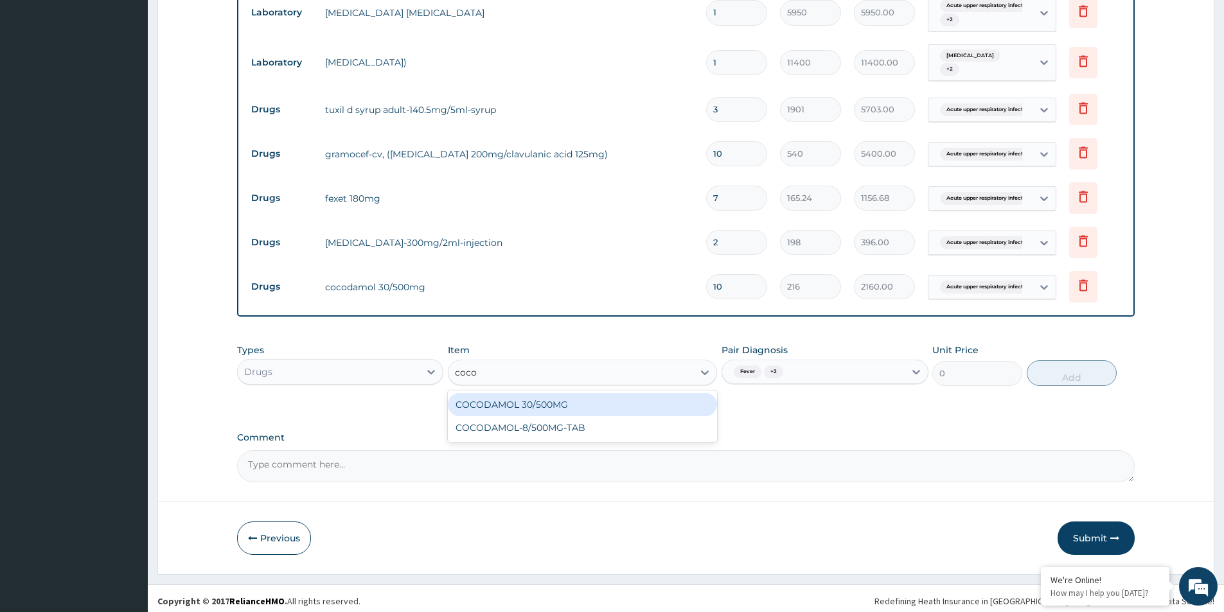
type input "coco"
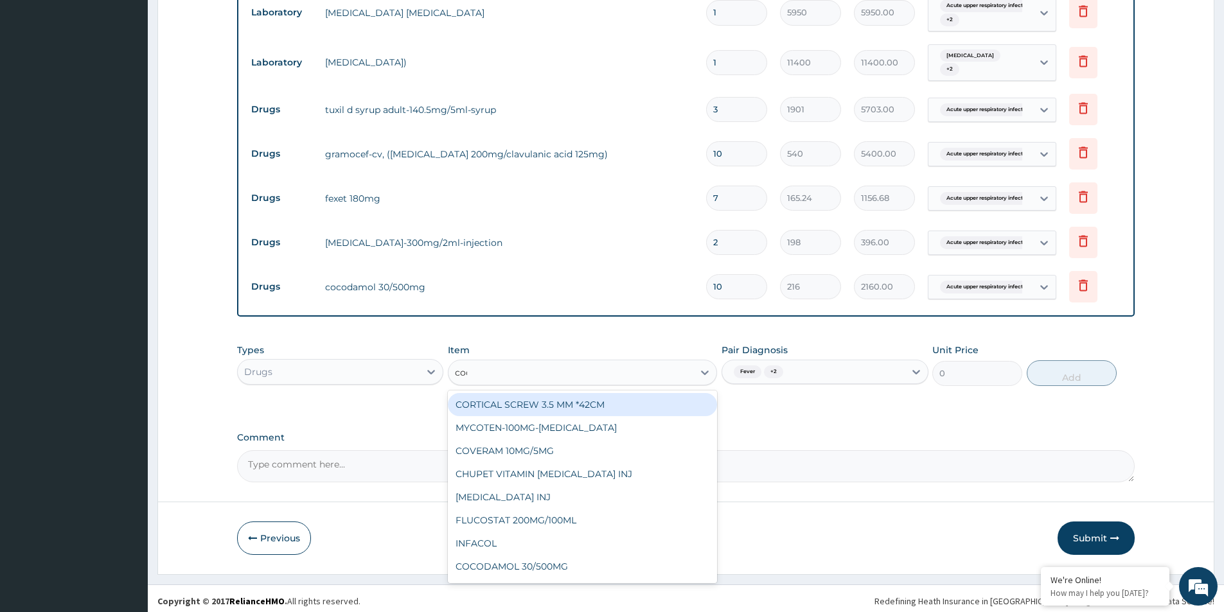
type input "coco"
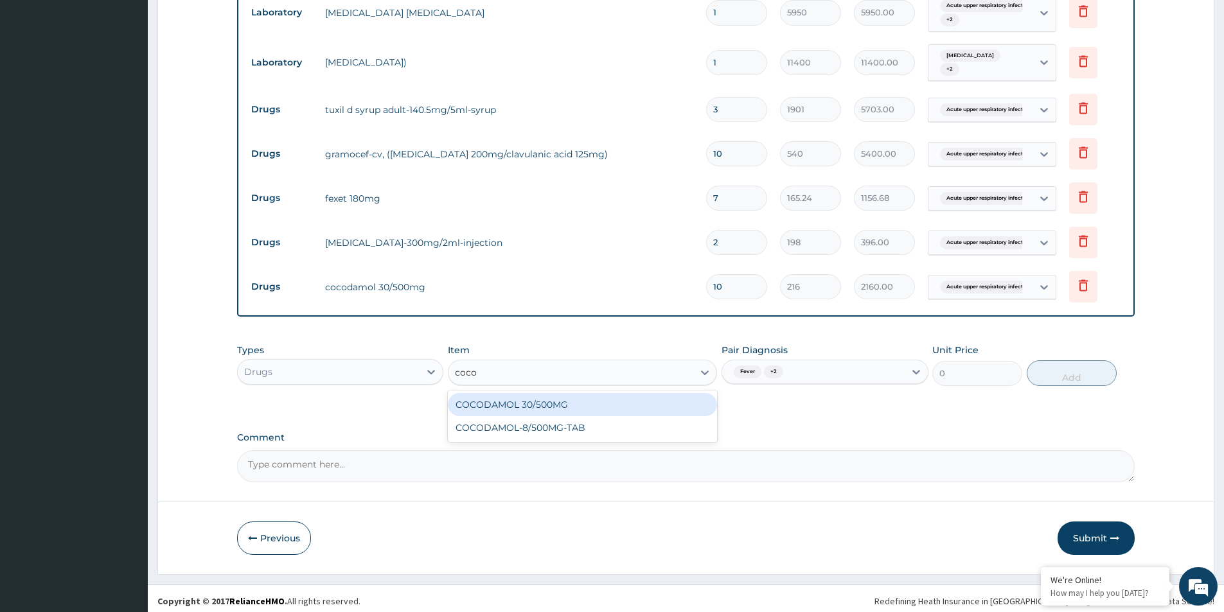
click at [585, 399] on div "COCODAMOL 30/500MG" at bounding box center [582, 404] width 269 height 23
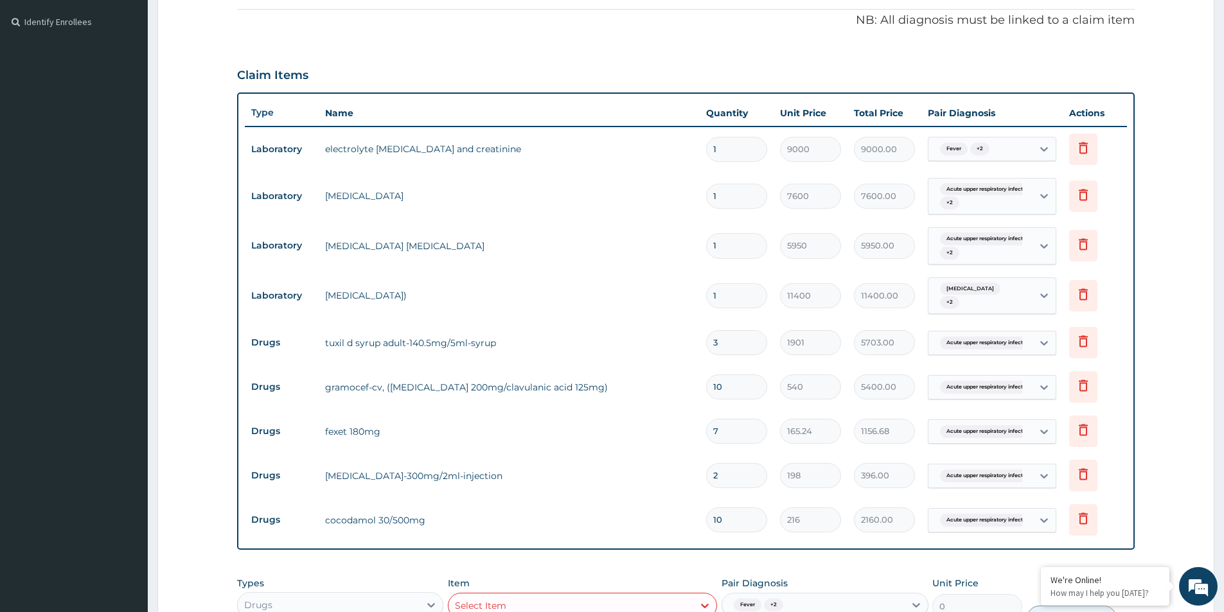
scroll to position [618, 0]
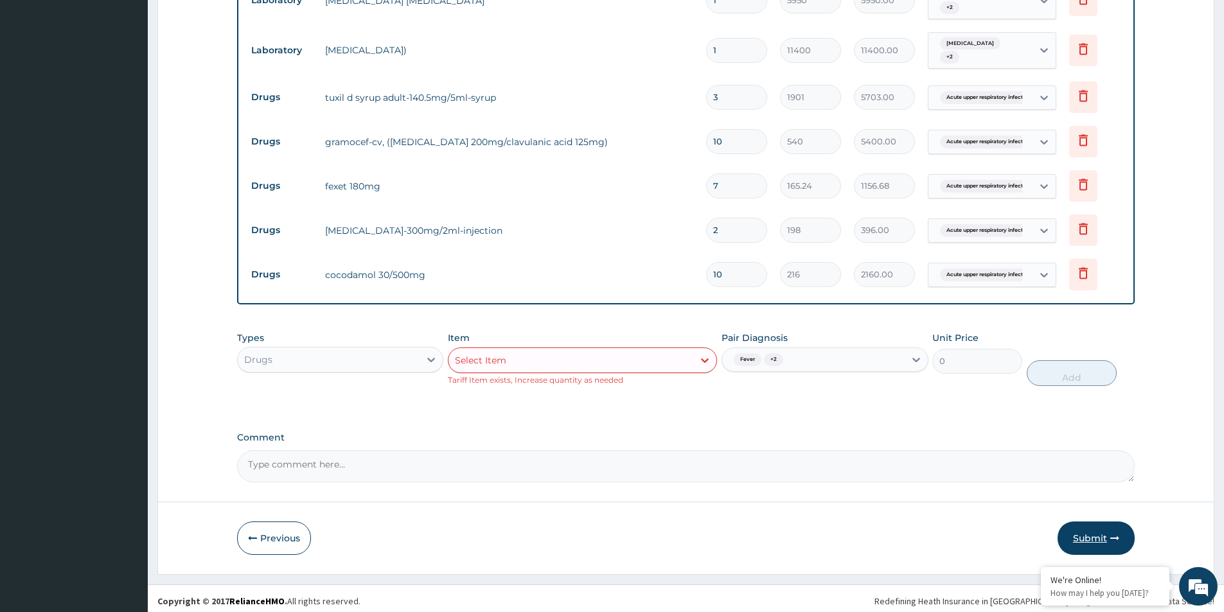
click at [1082, 535] on button "Submit" at bounding box center [1095, 538] width 77 height 33
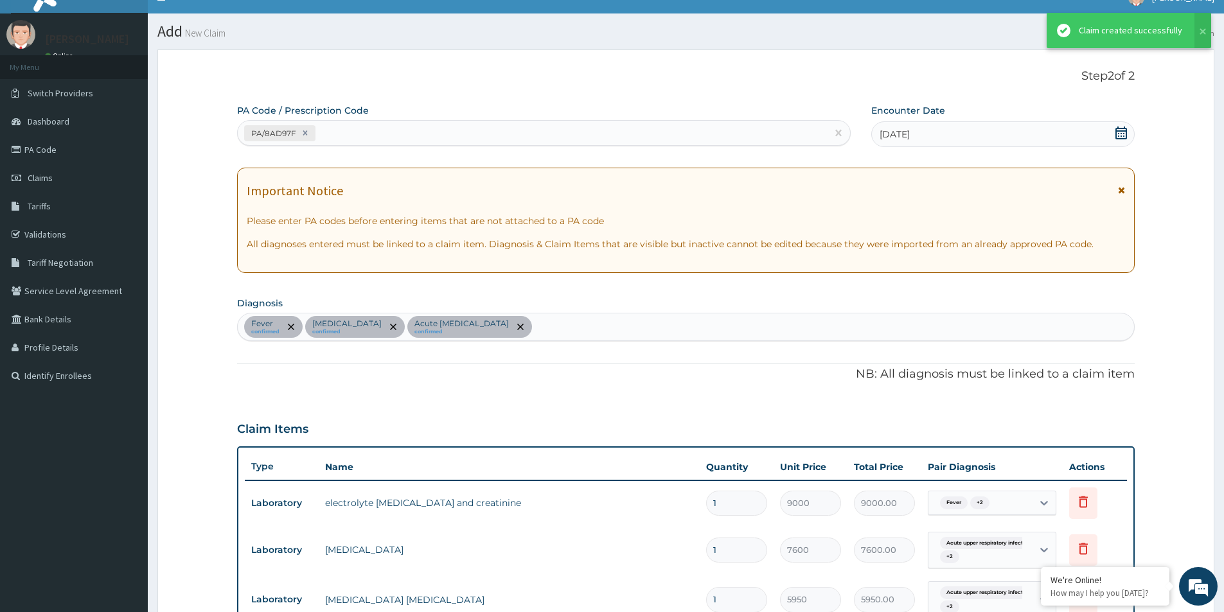
scroll to position [606, 0]
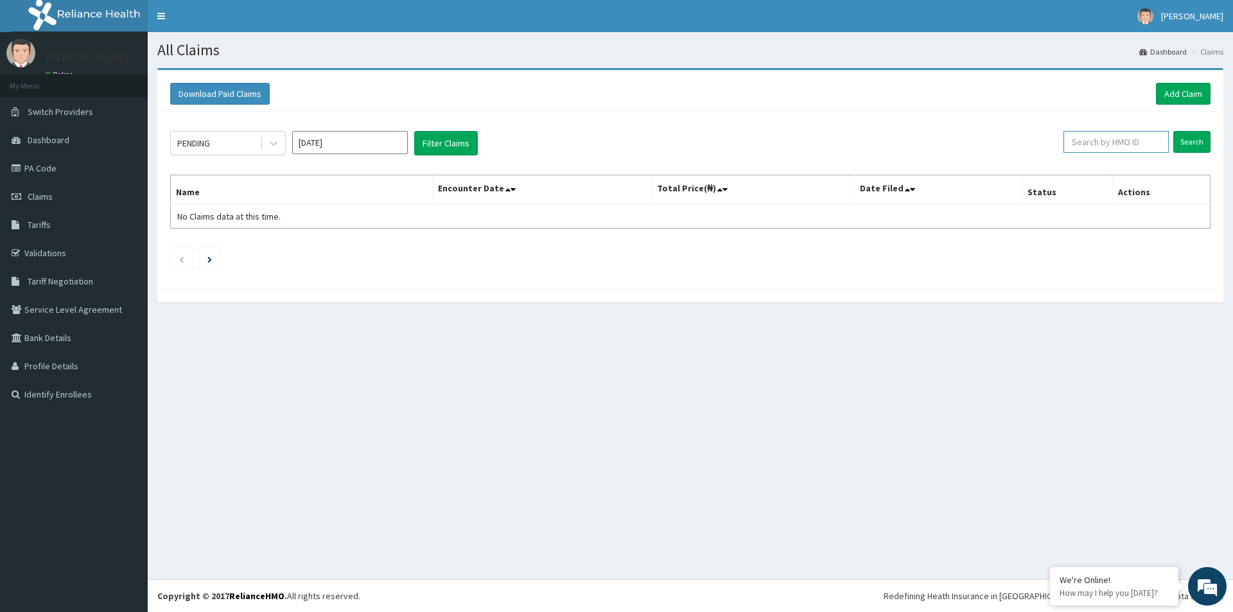
paste input "VQT/10009/A"
type input "VQT/10009/A"
click at [1193, 141] on input "Search" at bounding box center [1191, 142] width 37 height 22
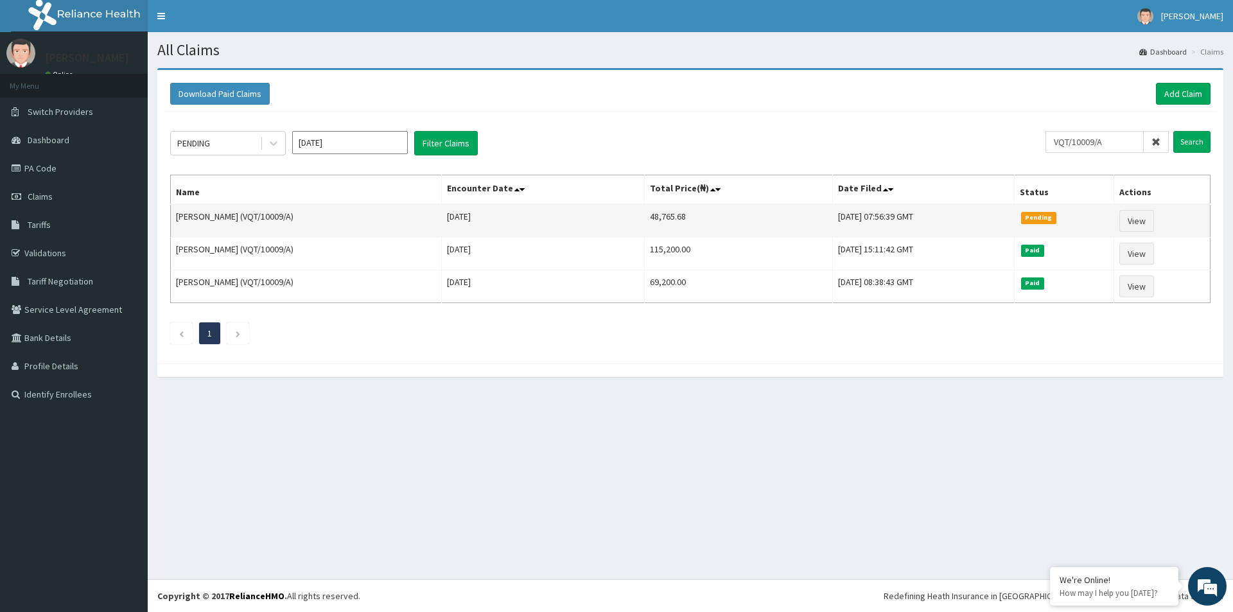
click at [691, 216] on td "48,765.68" at bounding box center [739, 220] width 188 height 33
copy td "48,765.68"
